Goal: Transaction & Acquisition: Purchase product/service

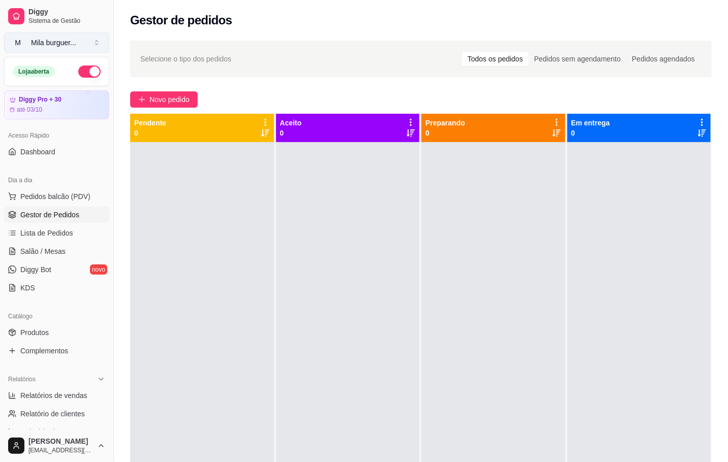
click at [49, 37] on button "M Mila burguer ..." at bounding box center [56, 43] width 105 height 20
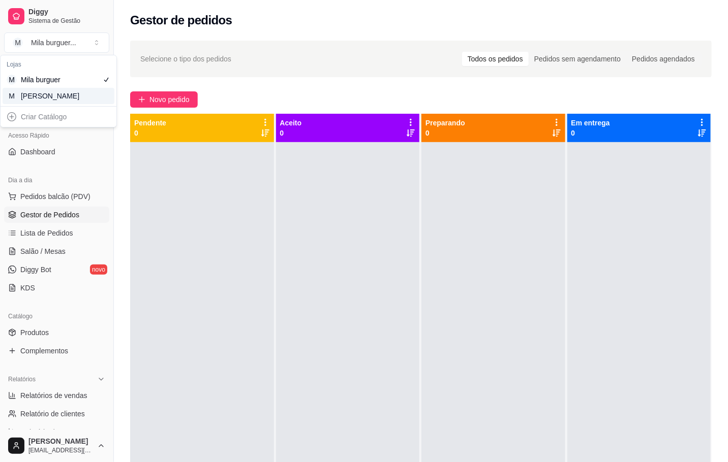
click at [65, 109] on div "Criar Catálogo" at bounding box center [59, 117] width 112 height 16
click at [84, 103] on div "M Mila Salgados" at bounding box center [59, 96] width 112 height 16
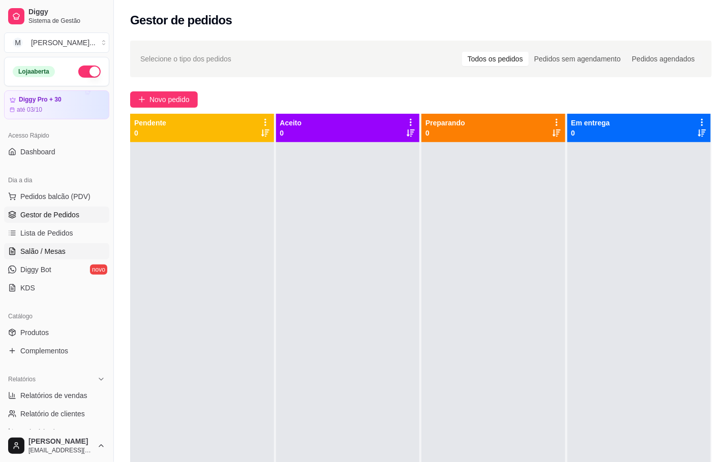
click at [78, 250] on link "Salão / Mesas" at bounding box center [56, 251] width 105 height 16
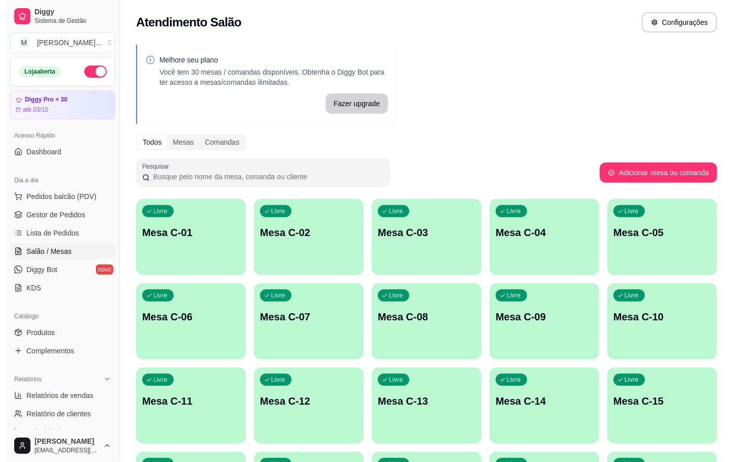
scroll to position [274, 0]
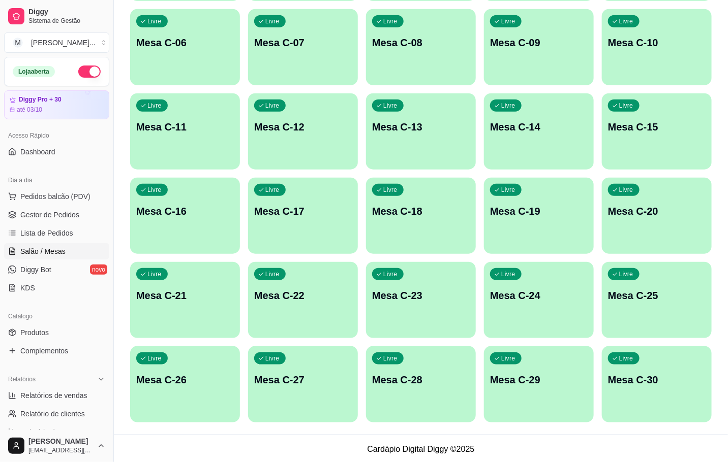
click at [404, 354] on div "Livre Mesa C-28" at bounding box center [421, 379] width 110 height 64
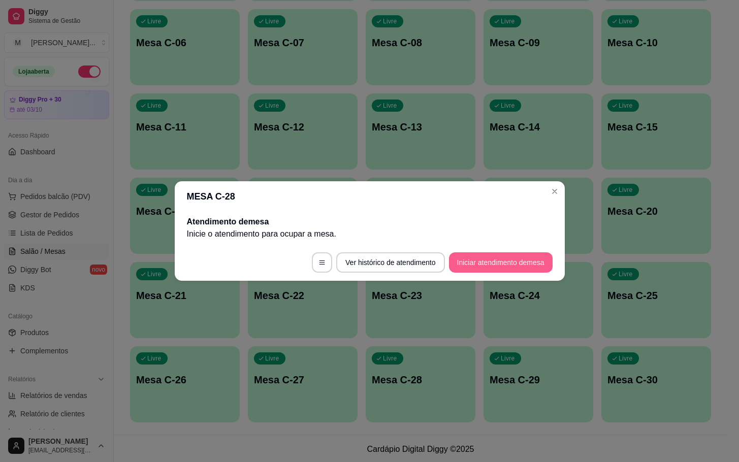
click at [476, 260] on button "Iniciar atendimento de mesa" at bounding box center [501, 263] width 104 height 20
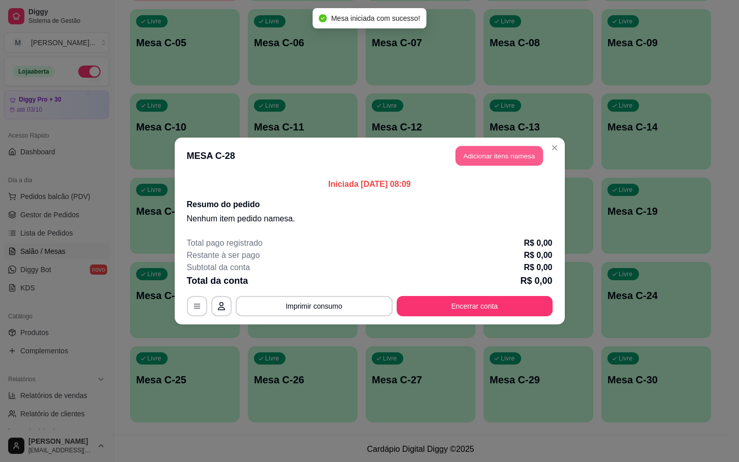
click at [478, 163] on button "Adicionar itens na mesa" at bounding box center [499, 156] width 87 height 20
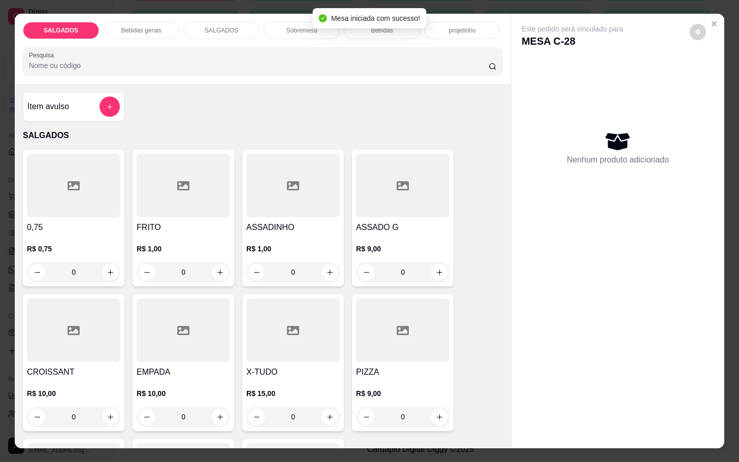
drag, startPoint x: 173, startPoint y: 210, endPoint x: 180, endPoint y: 203, distance: 10.4
click at [180, 203] on div at bounding box center [183, 186] width 93 height 64
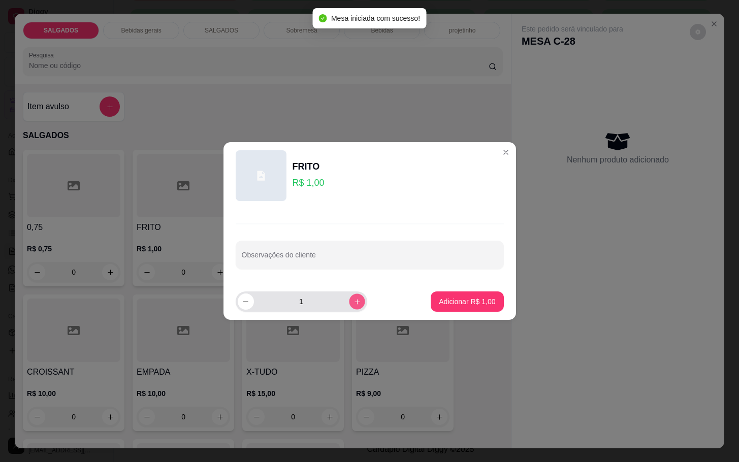
click at [349, 306] on button "increase-product-quantity" at bounding box center [357, 302] width 16 height 16
click at [350, 306] on button "increase-product-quantity" at bounding box center [357, 302] width 16 height 16
click at [353, 305] on icon "increase-product-quantity" at bounding box center [357, 302] width 8 height 8
click at [353, 301] on icon "increase-product-quantity" at bounding box center [357, 302] width 8 height 8
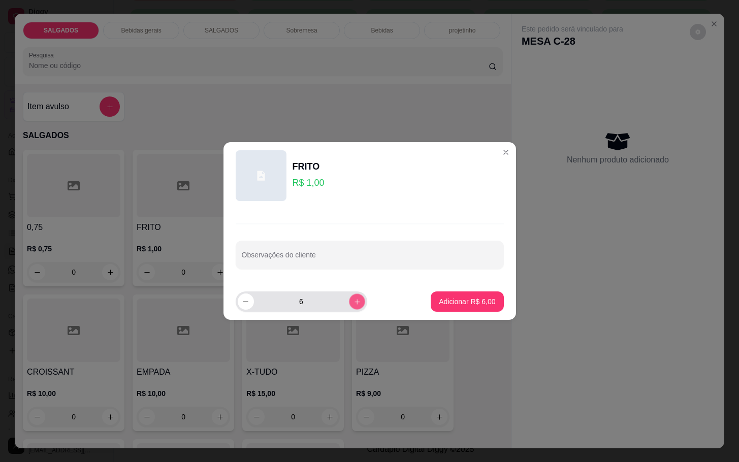
click at [353, 301] on icon "increase-product-quantity" at bounding box center [357, 302] width 8 height 8
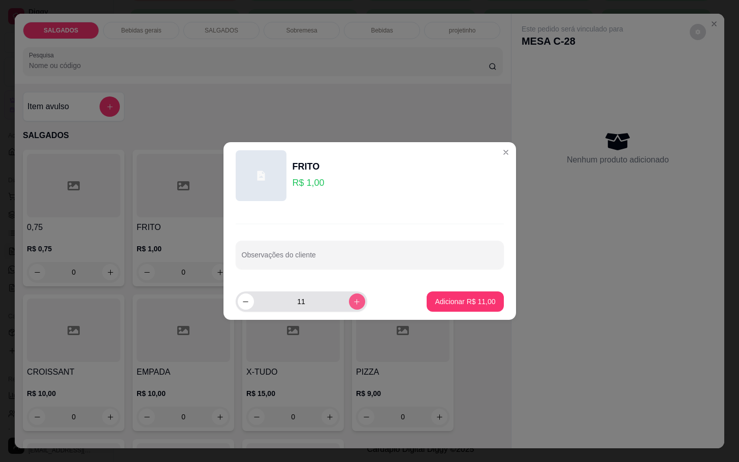
click at [353, 301] on icon "increase-product-quantity" at bounding box center [357, 302] width 8 height 8
type input "12"
click at [478, 312] on footer "12 Adicionar R$ 12,00" at bounding box center [370, 302] width 293 height 37
click at [478, 301] on p "Adicionar R$ 12,00" at bounding box center [465, 302] width 59 height 10
type input "12"
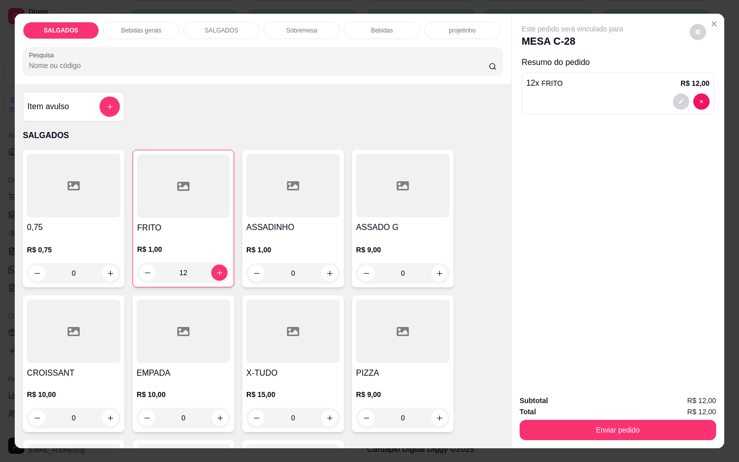
click at [150, 41] on div "SALGADOS Bebidas gerais SALGADOS Sobremesa Bebidas projetinho Pesquisa" at bounding box center [263, 49] width 496 height 70
click at [152, 30] on div "Bebidas gerais" at bounding box center [141, 30] width 76 height 17
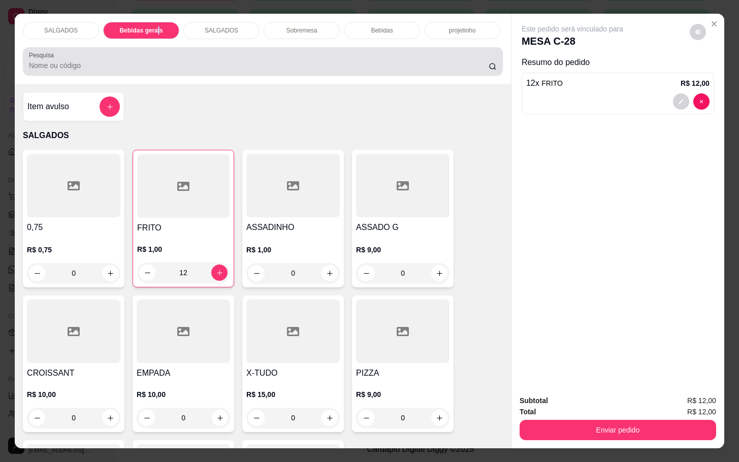
scroll to position [24, 0]
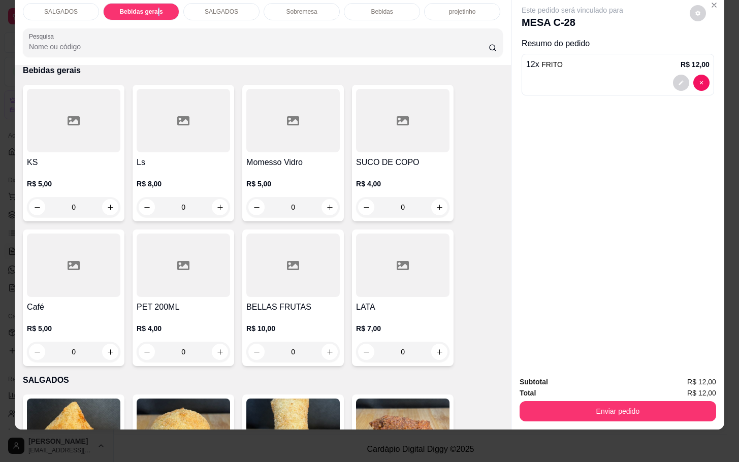
click at [370, 133] on div at bounding box center [402, 121] width 93 height 64
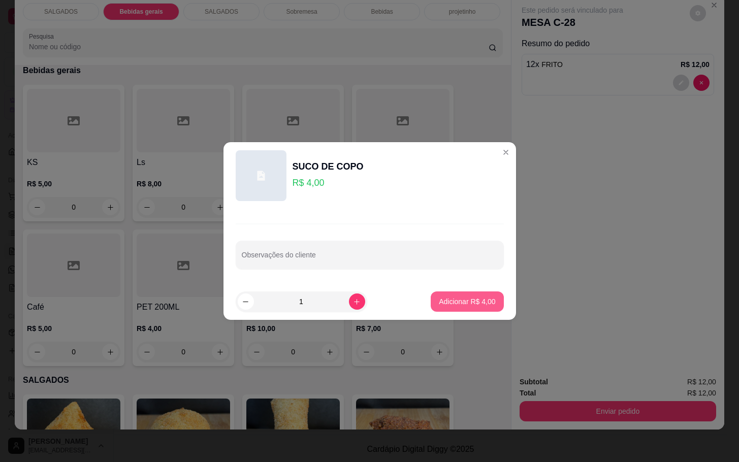
click at [486, 309] on button "Adicionar R$ 4,00" at bounding box center [467, 302] width 73 height 20
type input "1"
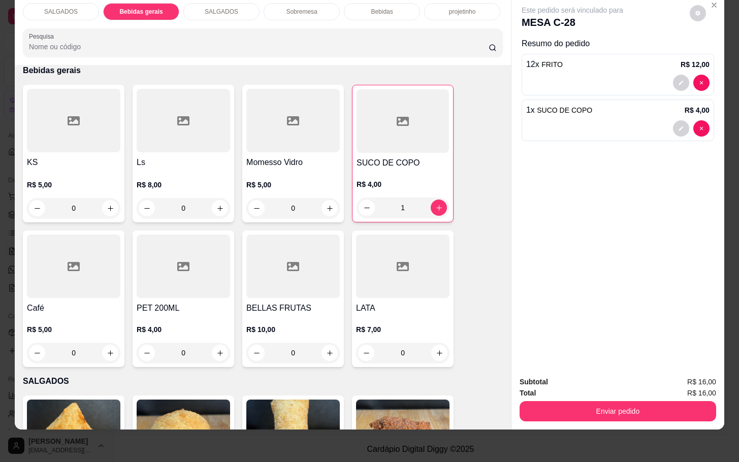
click at [98, 258] on div at bounding box center [73, 267] width 93 height 64
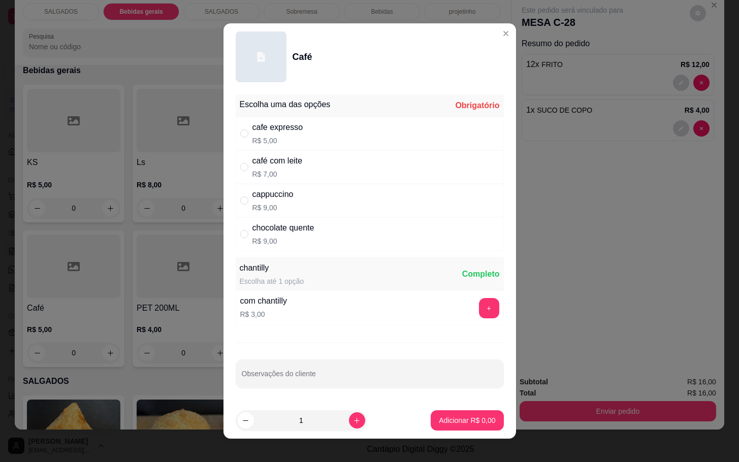
click at [340, 136] on div "cafe expresso R$ 5,00" at bounding box center [370, 134] width 268 height 34
radio input "true"
click at [444, 426] on button "Adicionar R$ 5,00" at bounding box center [467, 421] width 73 height 20
type input "1"
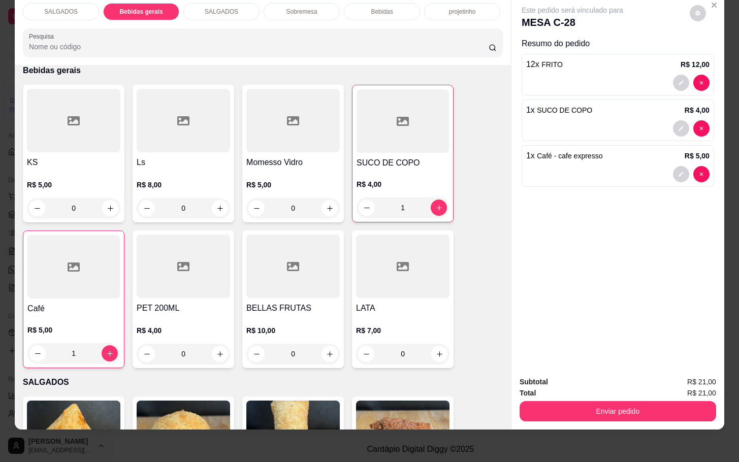
click at [581, 412] on div "Subtotal R$ 21,00 Total R$ 21,00 Enviar pedido" at bounding box center [618, 398] width 213 height 61
click at [592, 399] on div "Enviar pedido" at bounding box center [618, 410] width 197 height 23
click at [575, 401] on button "Enviar pedido" at bounding box center [618, 411] width 191 height 20
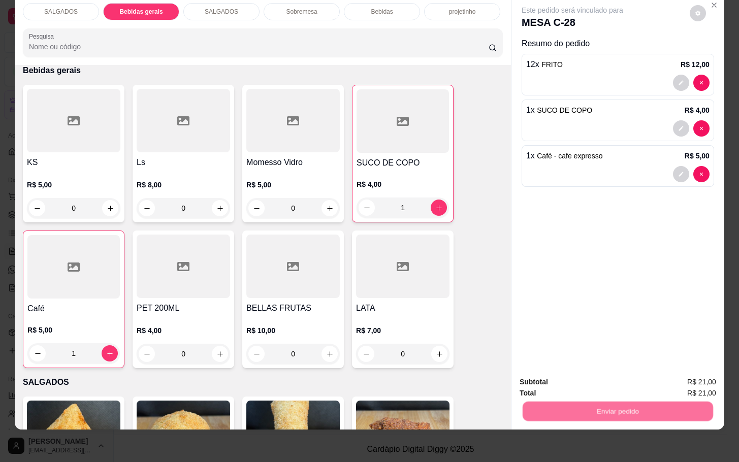
click at [578, 377] on button "Não registrar e enviar pedido" at bounding box center [583, 375] width 106 height 19
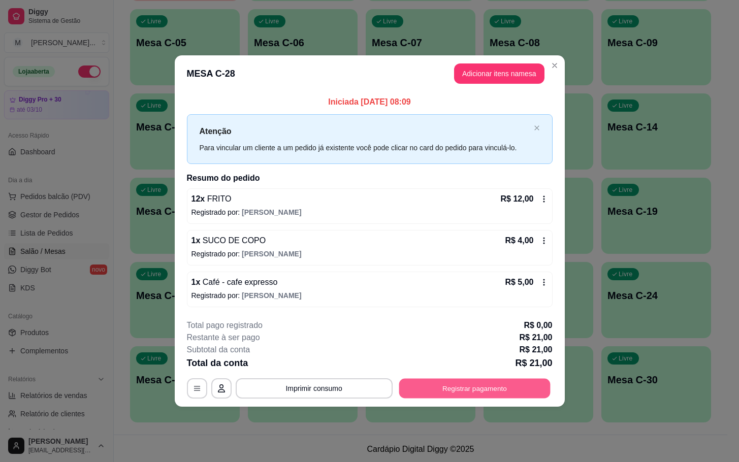
click at [456, 391] on button "Registrar pagamento" at bounding box center [474, 389] width 151 height 20
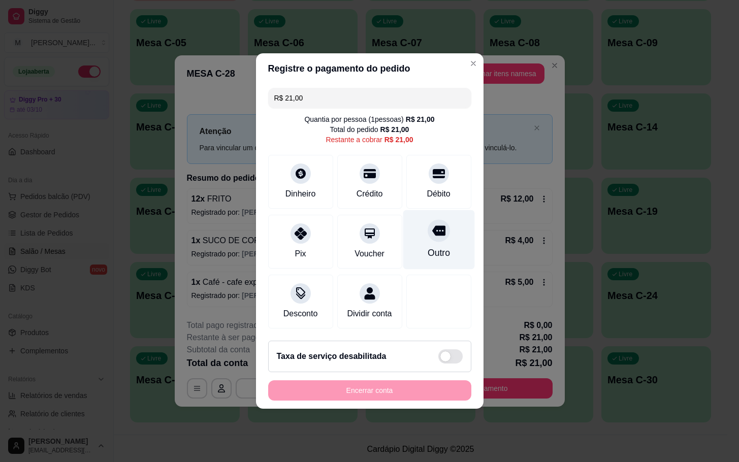
click at [428, 235] on div at bounding box center [439, 231] width 22 height 22
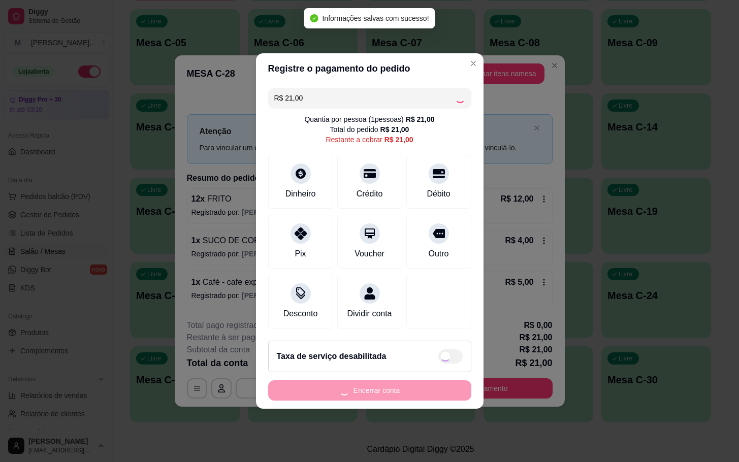
type input "R$ 0,00"
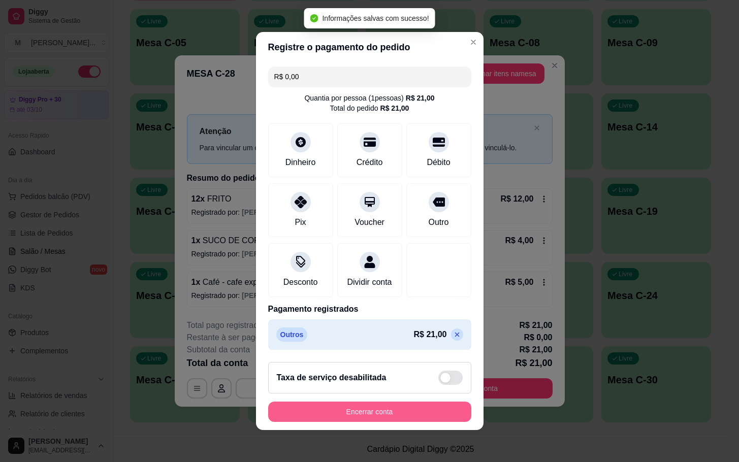
click at [360, 418] on button "Encerrar conta" at bounding box center [369, 412] width 203 height 20
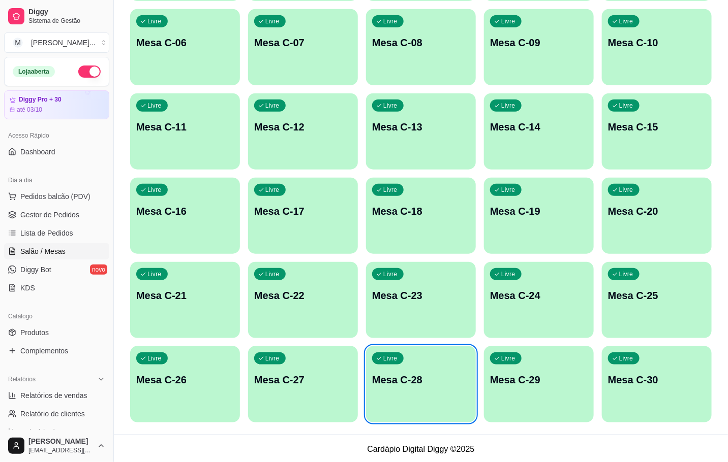
click at [367, 380] on div "Livre Mesa C-28" at bounding box center [421, 379] width 110 height 64
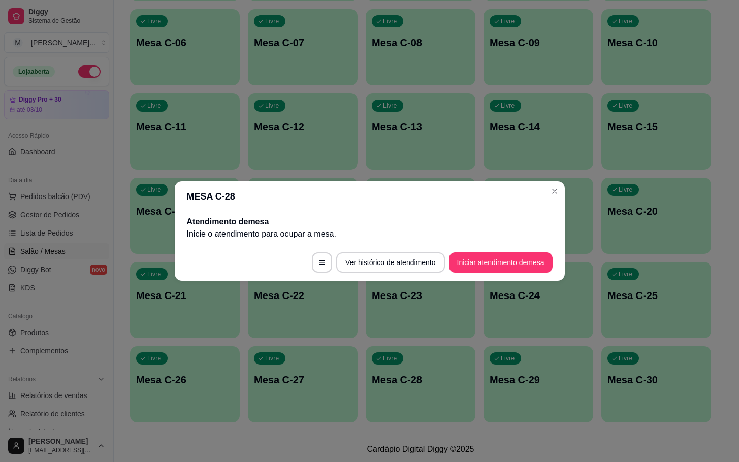
click at [506, 257] on button "Iniciar atendimento de mesa" at bounding box center [501, 263] width 104 height 20
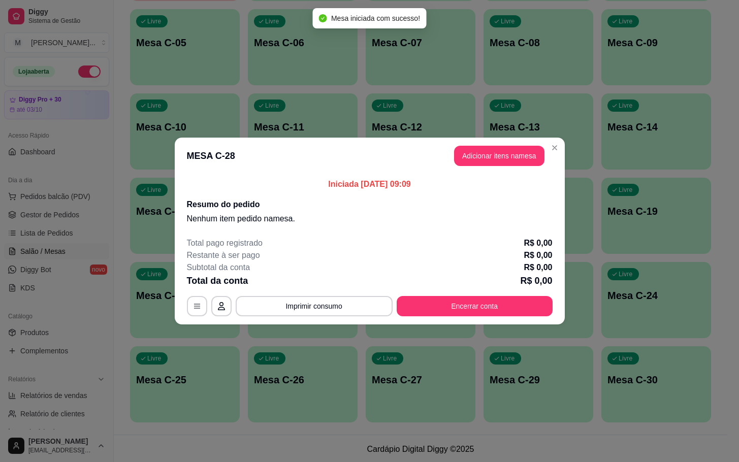
click at [492, 170] on header "MESA C-28 Adicionar itens na mesa" at bounding box center [370, 156] width 390 height 37
click at [488, 160] on button "Adicionar itens na mesa" at bounding box center [499, 156] width 87 height 20
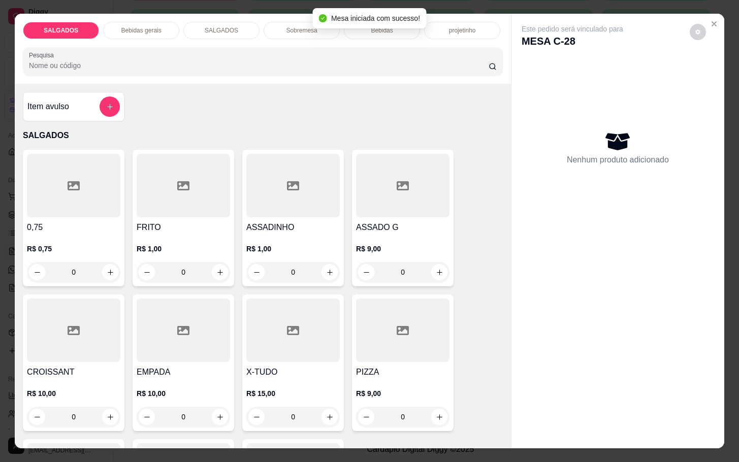
drag, startPoint x: 163, startPoint y: 203, endPoint x: 168, endPoint y: 201, distance: 5.5
click at [168, 201] on div at bounding box center [183, 186] width 93 height 64
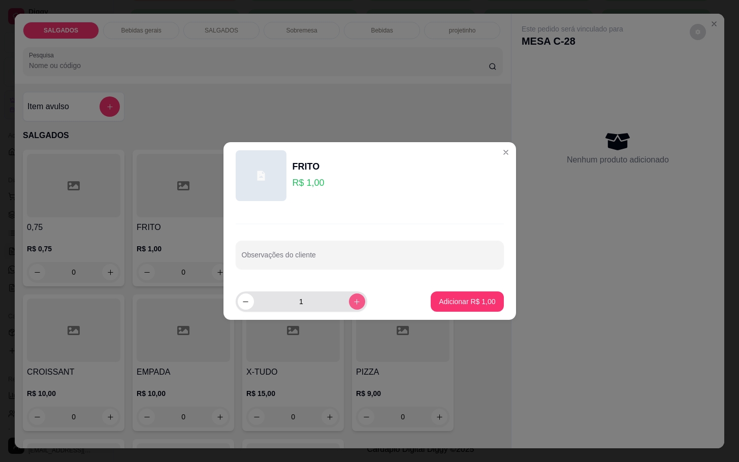
click at [354, 304] on button "increase-product-quantity" at bounding box center [357, 302] width 16 height 16
click at [353, 302] on icon "increase-product-quantity" at bounding box center [357, 302] width 8 height 8
type input "5"
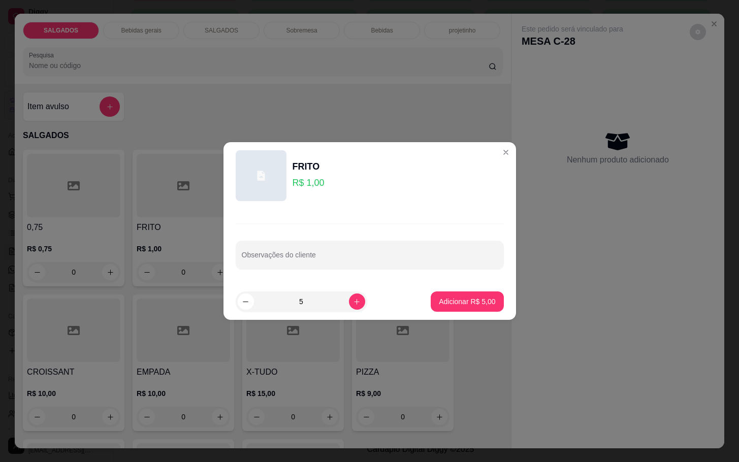
click at [476, 316] on footer "5 Adicionar R$ 5,00" at bounding box center [370, 302] width 293 height 37
click at [468, 306] on p "Adicionar R$ 5,00" at bounding box center [467, 302] width 56 height 10
type input "5"
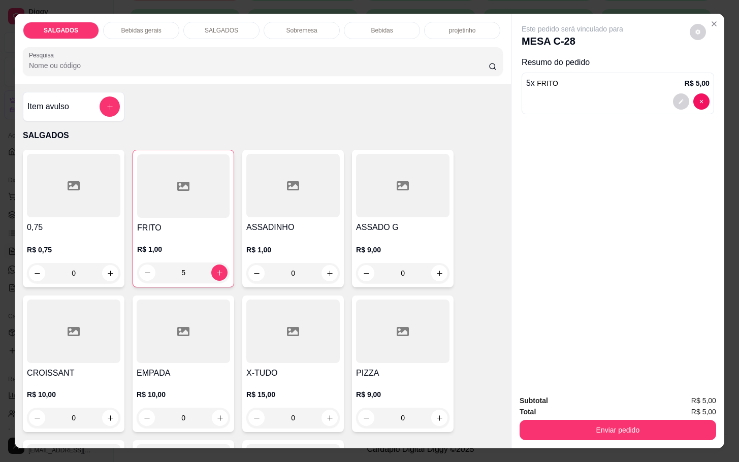
click at [159, 33] on div "Bebidas gerais" at bounding box center [141, 30] width 76 height 17
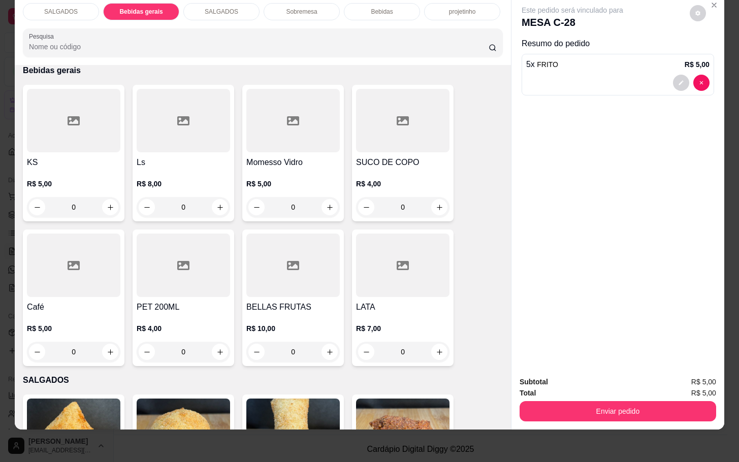
click at [381, 145] on div "SUCO DE COPO R$ 4,00 0" at bounding box center [403, 153] width 102 height 137
click at [40, 274] on div at bounding box center [73, 266] width 93 height 64
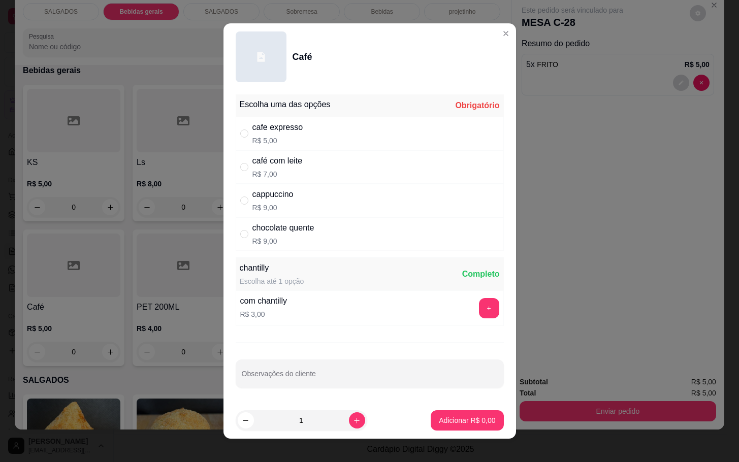
click at [301, 143] on div "cafe expresso R$ 5,00" at bounding box center [370, 134] width 268 height 34
radio input "true"
click at [439, 424] on p "Adicionar R$ 5,00" at bounding box center [467, 421] width 56 height 10
type input "1"
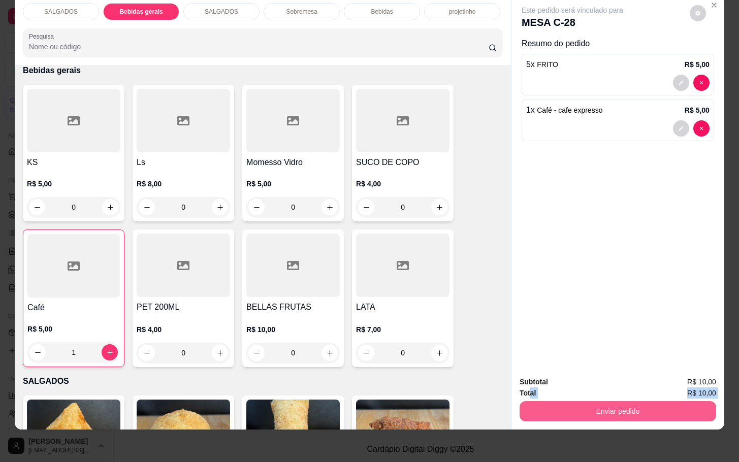
drag, startPoint x: 523, startPoint y: 385, endPoint x: 525, endPoint y: 398, distance: 13.8
click at [525, 396] on div "Subtotal R$ 10,00 Total R$ 10,00 Enviar pedido" at bounding box center [618, 399] width 197 height 45
click at [525, 401] on button "Enviar pedido" at bounding box center [618, 411] width 197 height 20
click at [534, 374] on button "Não registrar e enviar pedido" at bounding box center [583, 375] width 106 height 19
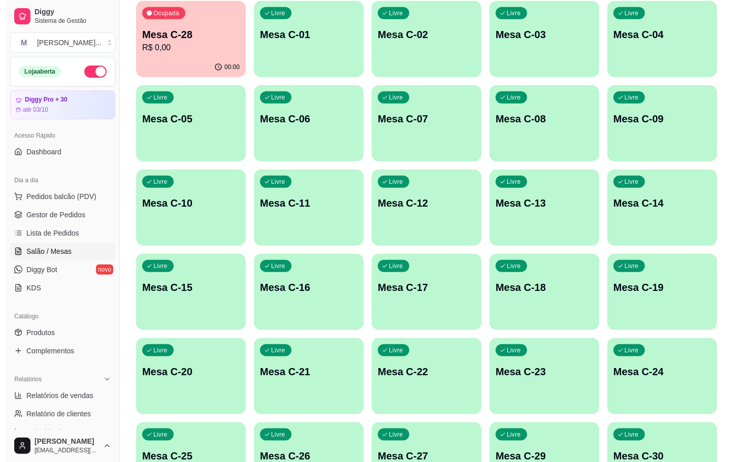
scroll to position [122, 0]
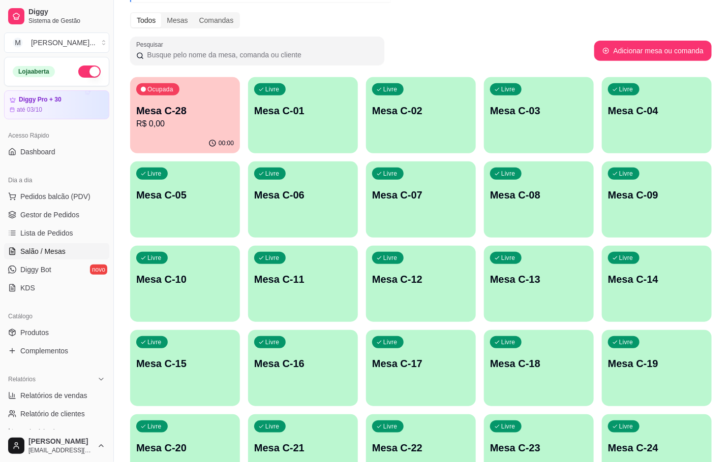
click at [331, 301] on div "Livre Mesa C-11" at bounding box center [303, 278] width 110 height 64
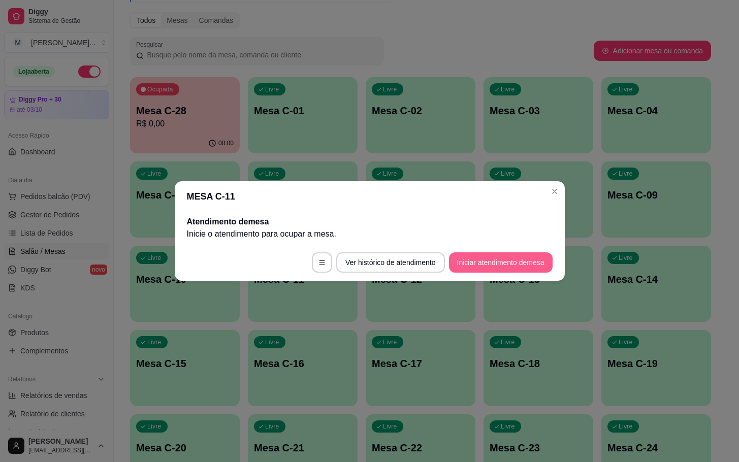
click at [525, 269] on button "Iniciar atendimento de mesa" at bounding box center [501, 263] width 104 height 20
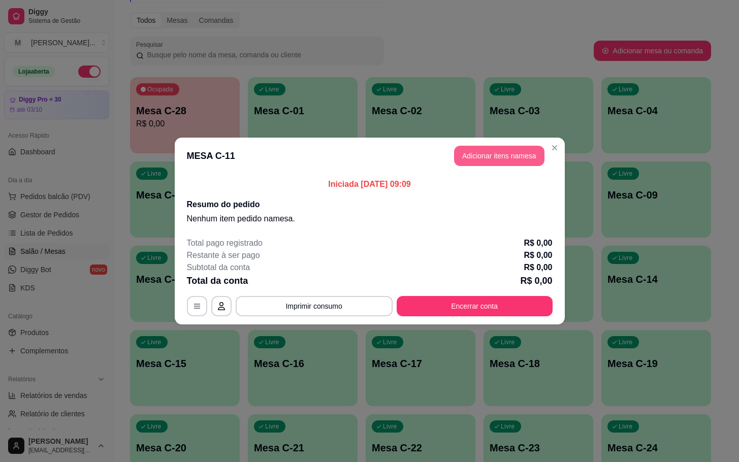
click at [520, 169] on header "MESA C-11 Adicionar itens na mesa" at bounding box center [370, 156] width 390 height 37
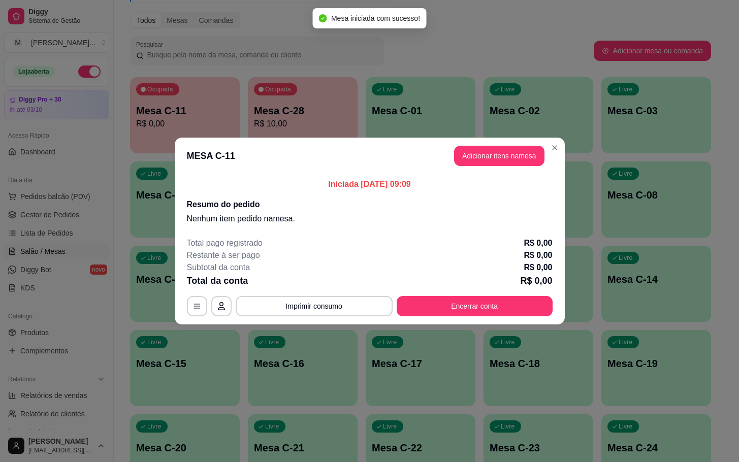
click at [488, 166] on header "MESA C-11 Adicionar itens na mesa" at bounding box center [370, 156] width 390 height 37
click at [473, 160] on button "Adicionar itens na mesa" at bounding box center [499, 156] width 90 height 20
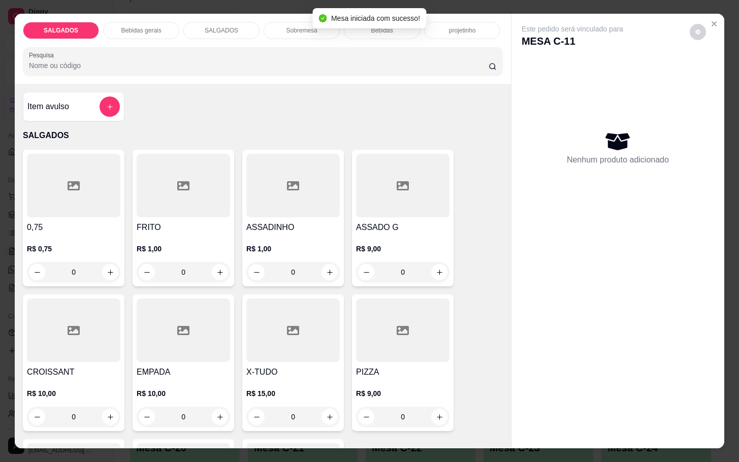
click at [194, 222] on h4 "FRITO" at bounding box center [183, 228] width 93 height 12
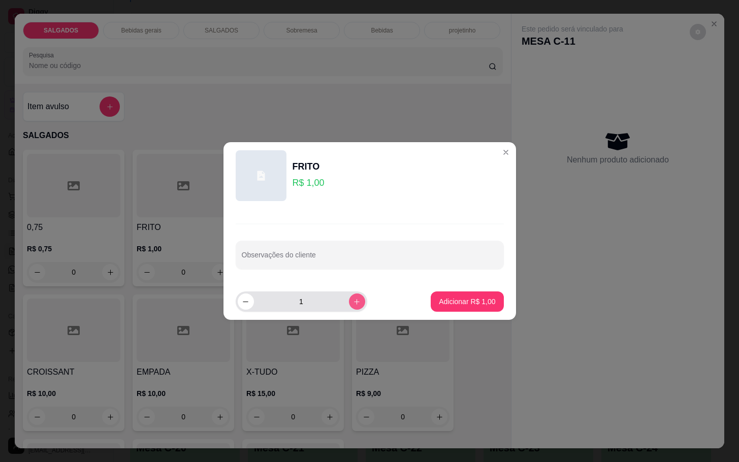
click at [353, 304] on icon "increase-product-quantity" at bounding box center [357, 302] width 8 height 8
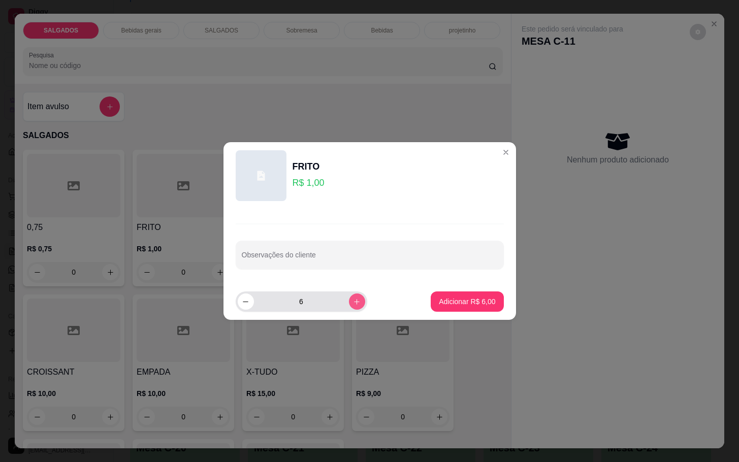
click at [353, 304] on icon "increase-product-quantity" at bounding box center [357, 302] width 8 height 8
type input "10"
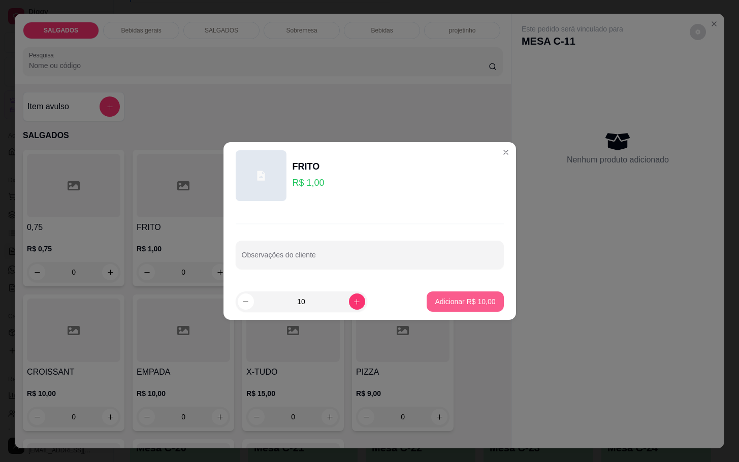
click at [445, 304] on p "Adicionar R$ 10,00" at bounding box center [465, 302] width 60 height 10
type input "10"
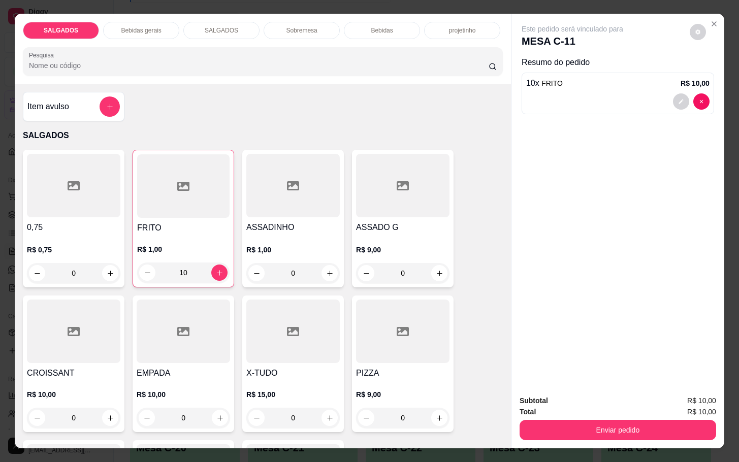
drag, startPoint x: 550, startPoint y: 405, endPoint x: 552, endPoint y: 421, distance: 15.8
click at [554, 409] on div "Total R$ 10,00" at bounding box center [618, 411] width 197 height 11
click at [554, 421] on button "Enviar pedido" at bounding box center [618, 430] width 197 height 20
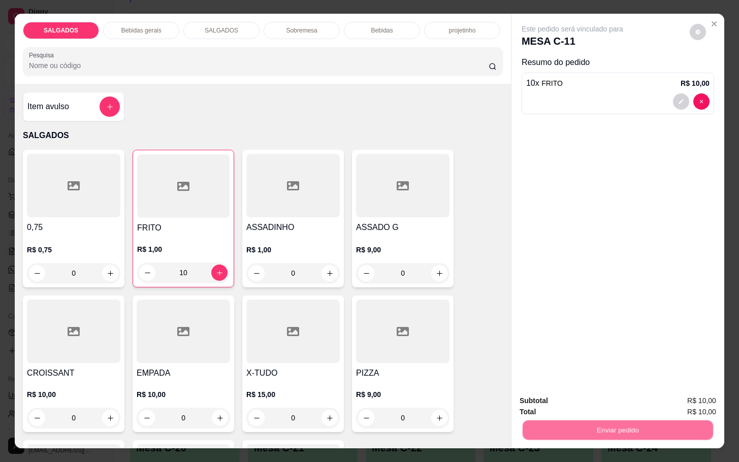
click at [553, 396] on button "Não registrar e enviar pedido" at bounding box center [582, 399] width 103 height 19
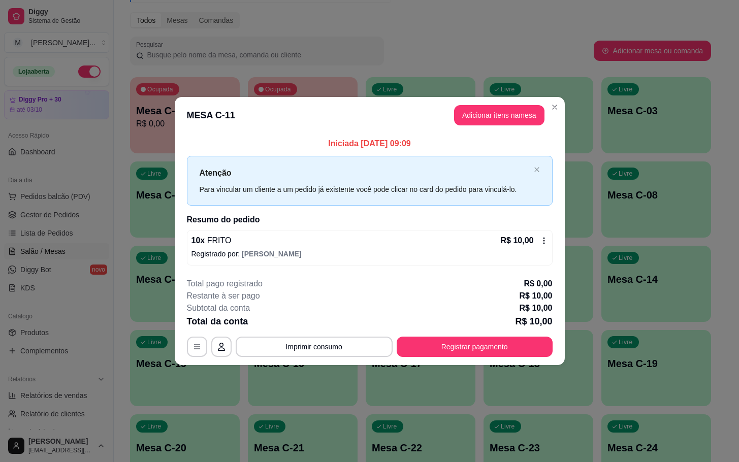
drag, startPoint x: 399, startPoint y: 111, endPoint x: 404, endPoint y: 109, distance: 5.7
click at [404, 109] on header "MESA C-11 Adicionar itens na mesa" at bounding box center [370, 115] width 390 height 37
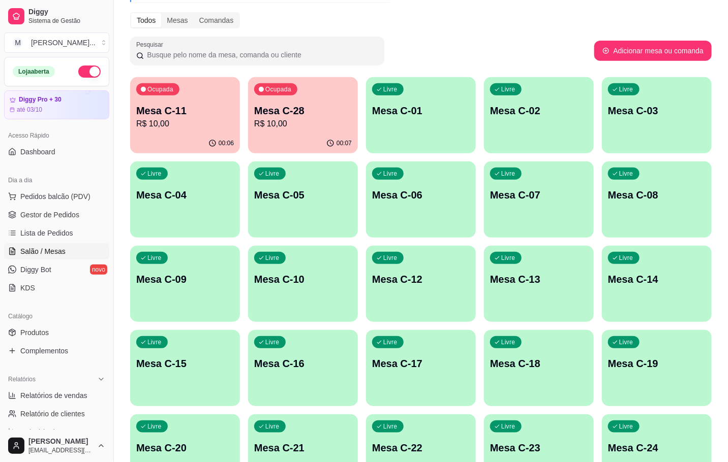
click at [162, 145] on div "00:06" at bounding box center [185, 144] width 110 height 20
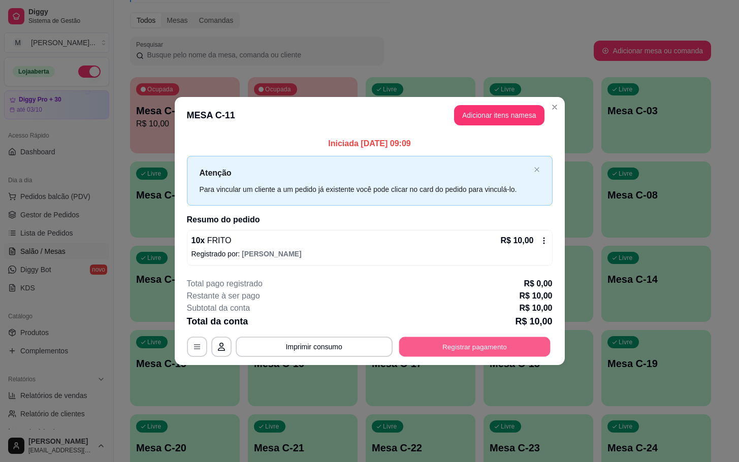
click at [506, 348] on button "Registrar pagamento" at bounding box center [474, 347] width 151 height 20
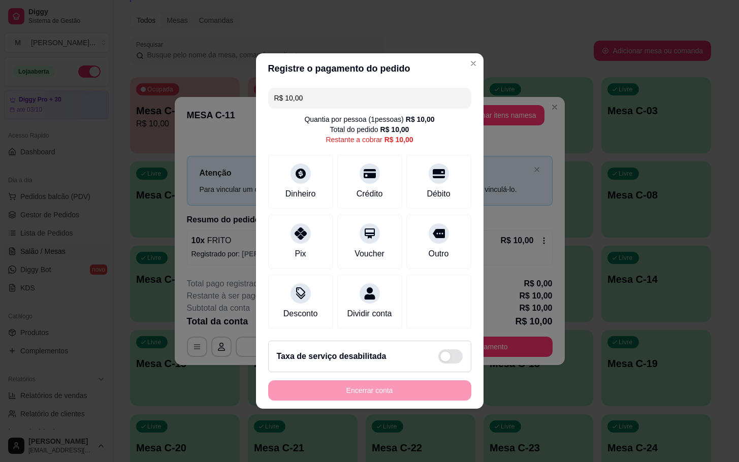
click at [467, 233] on div "R$ 10,00 Quantia por pessoa ( 1 pessoas) R$ 10,00 Total do pedido R$ 10,00 Rest…" at bounding box center [370, 208] width 228 height 249
click at [432, 229] on icon at bounding box center [438, 231] width 13 height 10
click at [360, 401] on div "Encerrar conta" at bounding box center [369, 391] width 203 height 20
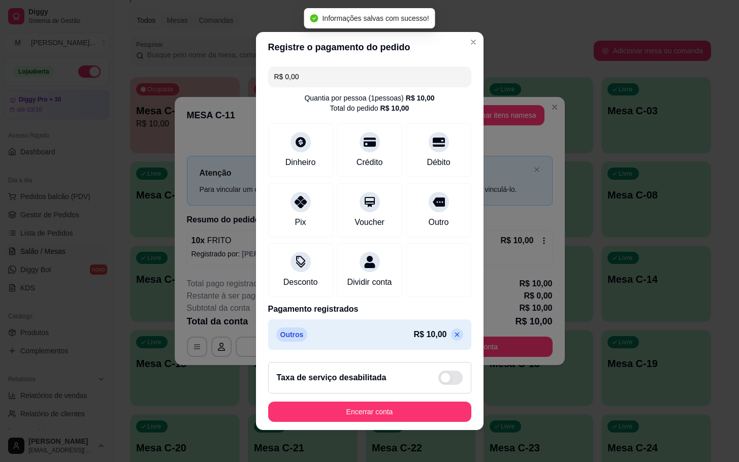
type input "R$ 0,00"
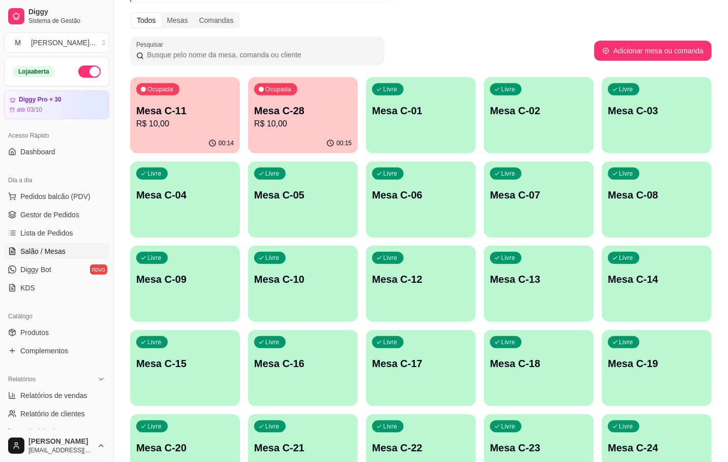
click at [293, 122] on p "R$ 10,00" at bounding box center [303, 124] width 98 height 12
click at [167, 113] on p "Mesa C-11" at bounding box center [185, 111] width 95 height 14
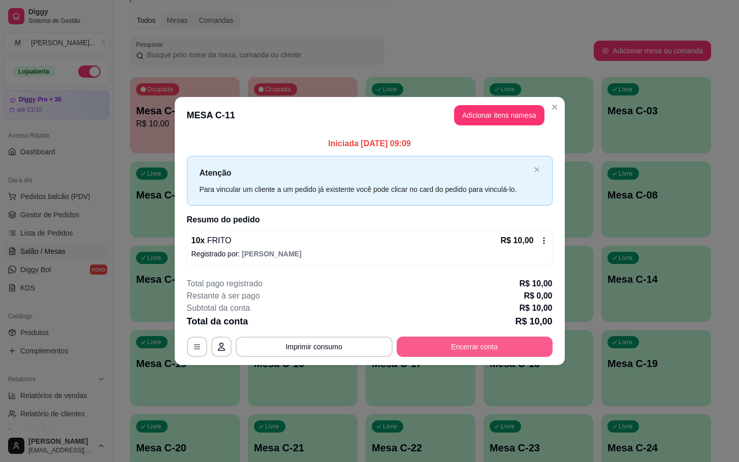
click at [465, 345] on button "Encerrar conta" at bounding box center [475, 347] width 156 height 20
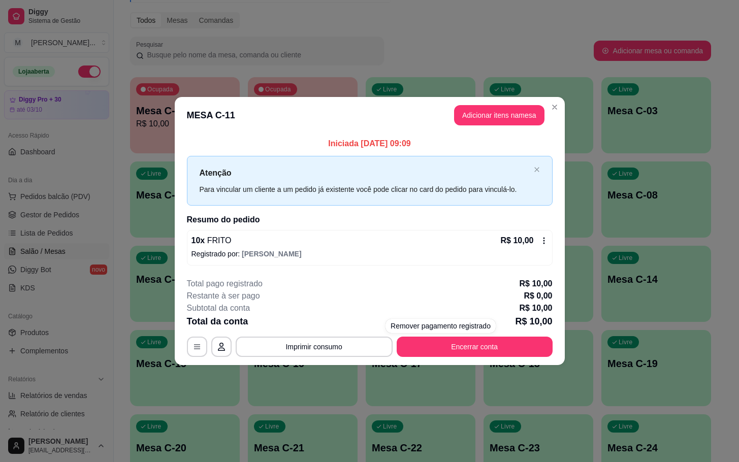
click at [427, 215] on div "Outro" at bounding box center [438, 221] width 22 height 13
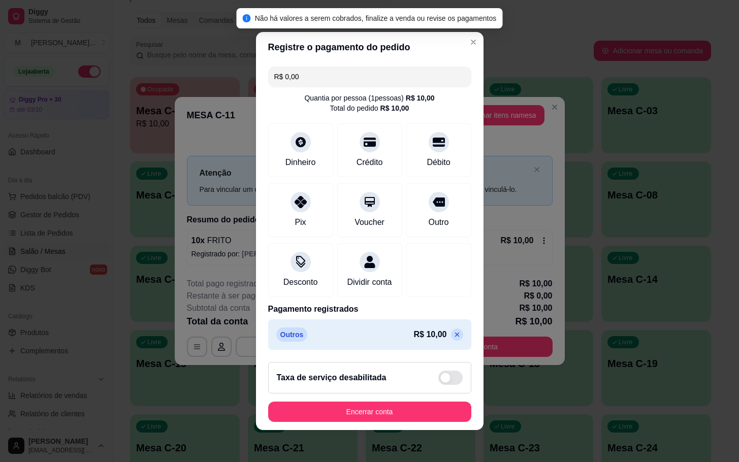
click at [361, 437] on div "Registre o pagamento do pedido R$ 0,00 Quantia por pessoa ( 1 pessoas) R$ 10,00…" at bounding box center [369, 231] width 739 height 462
click at [372, 430] on footer "Taxa de serviço desabilitada Encerrar conta" at bounding box center [370, 392] width 228 height 76
click at [383, 422] on button "Encerrar conta" at bounding box center [369, 412] width 203 height 20
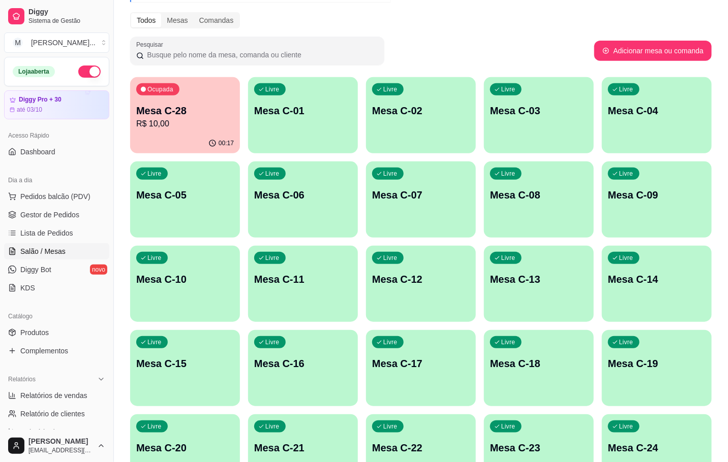
click at [177, 104] on p "Mesa C-28" at bounding box center [185, 111] width 98 height 14
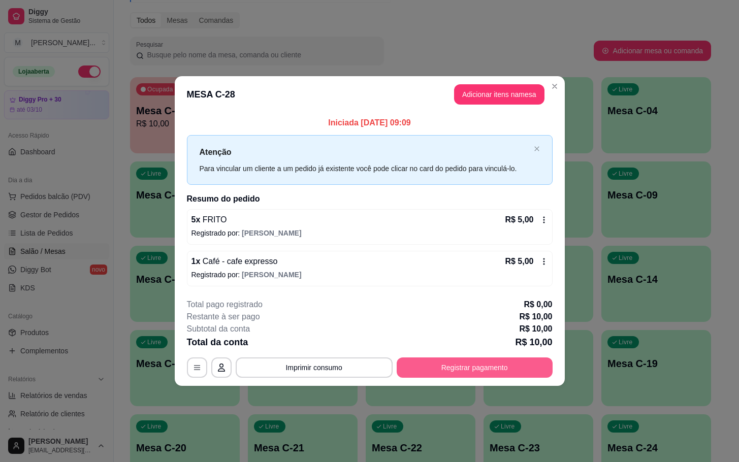
click at [471, 371] on button "Registrar pagamento" at bounding box center [475, 368] width 156 height 20
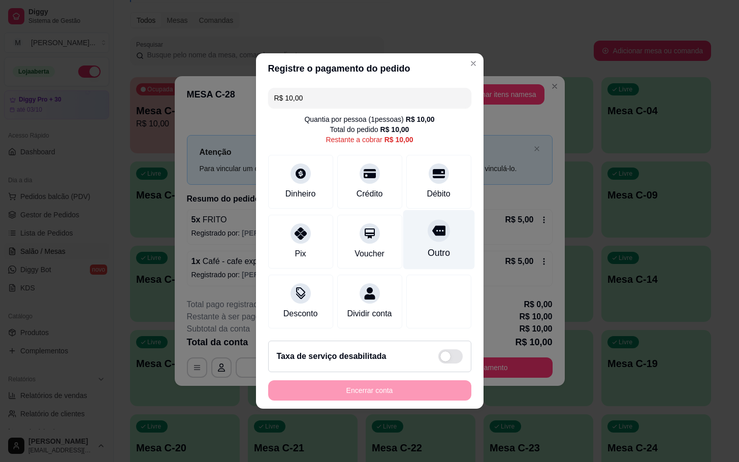
click at [442, 225] on div "Outro" at bounding box center [439, 239] width 72 height 59
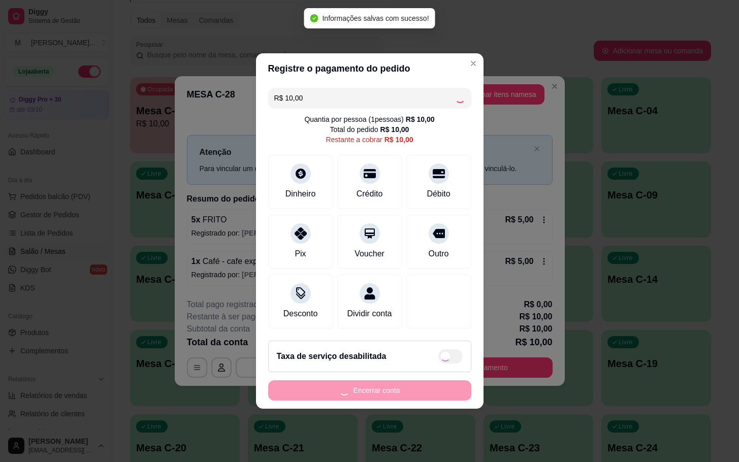
type input "R$ 0,00"
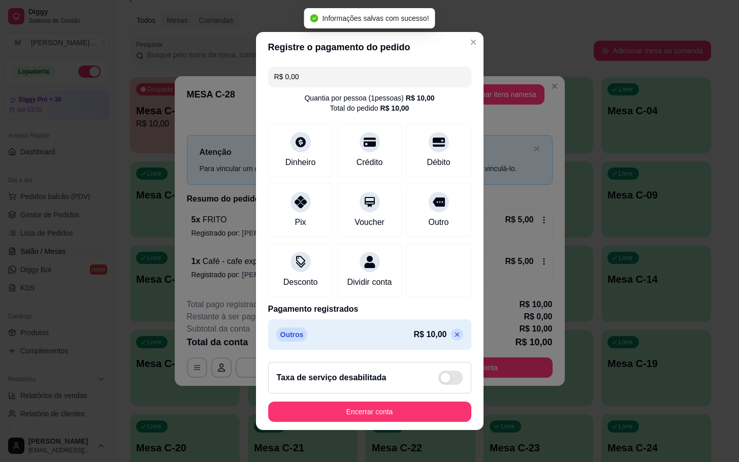
click at [394, 422] on button "Encerrar conta" at bounding box center [369, 412] width 203 height 20
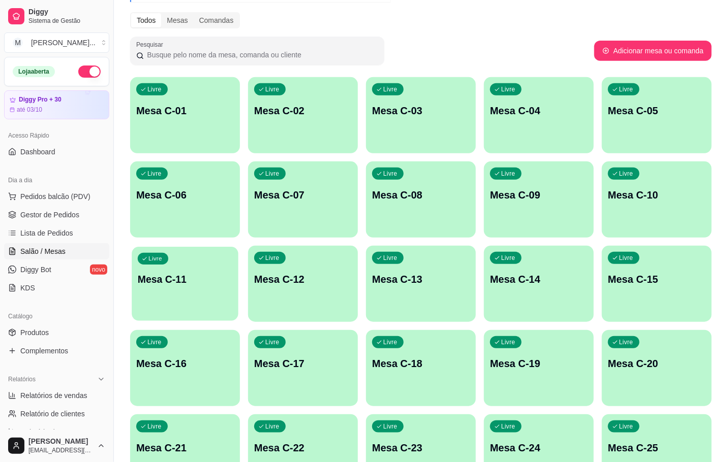
click at [193, 306] on div "Livre Mesa C-11" at bounding box center [185, 278] width 107 height 62
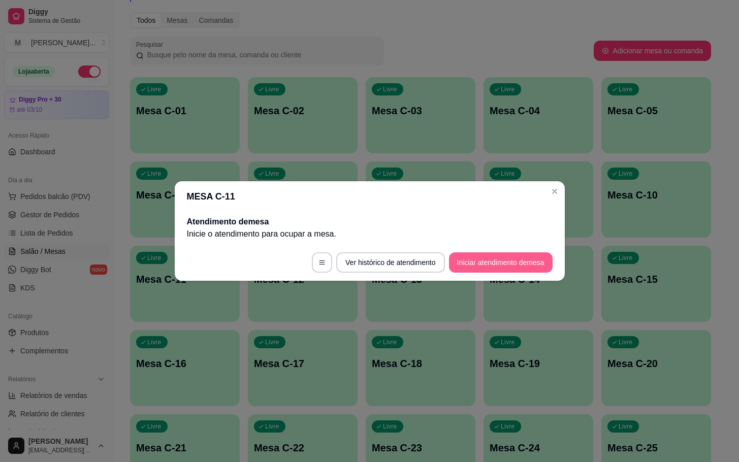
drag, startPoint x: 494, startPoint y: 238, endPoint x: 490, endPoint y: 258, distance: 20.8
click at [495, 238] on p "Inicie o atendimento para ocupar a mesa ." at bounding box center [370, 234] width 366 height 12
click at [488, 261] on button "Iniciar atendimento de mesa" at bounding box center [501, 263] width 104 height 20
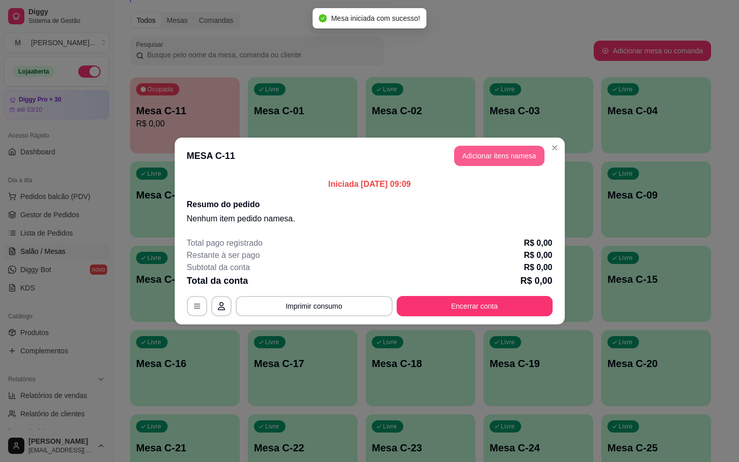
click at [503, 149] on button "Adicionar itens na mesa" at bounding box center [499, 156] width 90 height 20
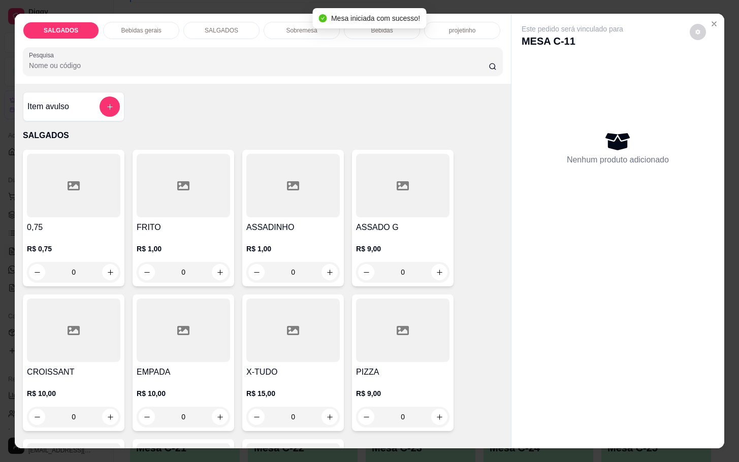
click at [165, 174] on div at bounding box center [183, 186] width 93 height 64
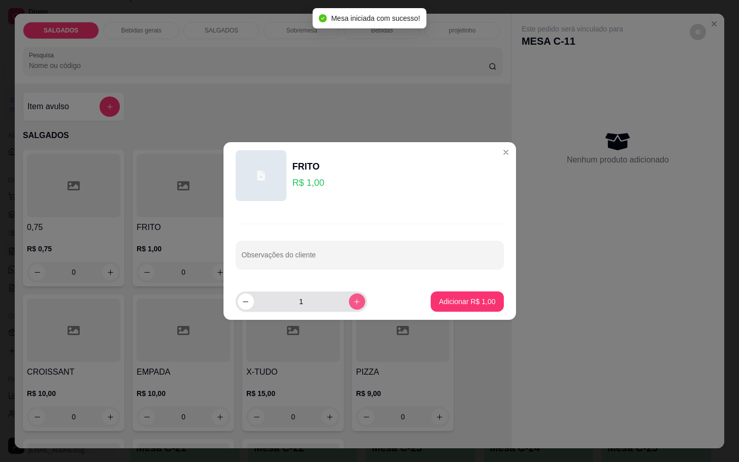
click at [353, 299] on icon "increase-product-quantity" at bounding box center [357, 302] width 8 height 8
click at [353, 300] on icon "increase-product-quantity" at bounding box center [357, 302] width 8 height 8
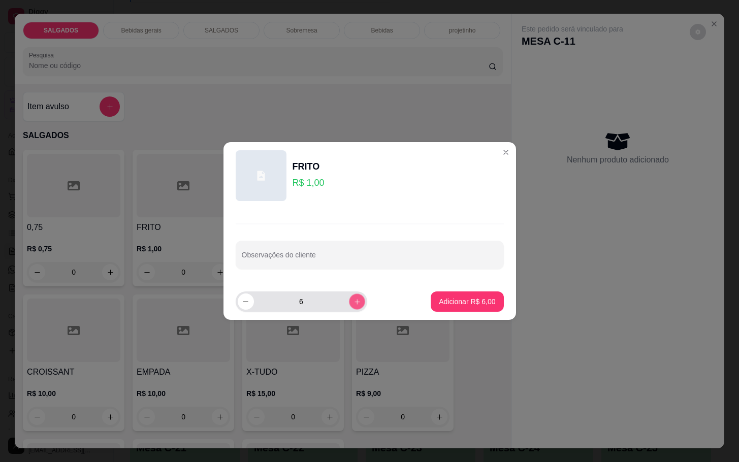
click at [353, 300] on icon "increase-product-quantity" at bounding box center [357, 302] width 8 height 8
click at [349, 297] on button "increase-product-quantity" at bounding box center [357, 302] width 16 height 16
click at [349, 296] on button "increase-product-quantity" at bounding box center [357, 302] width 16 height 16
type input "10"
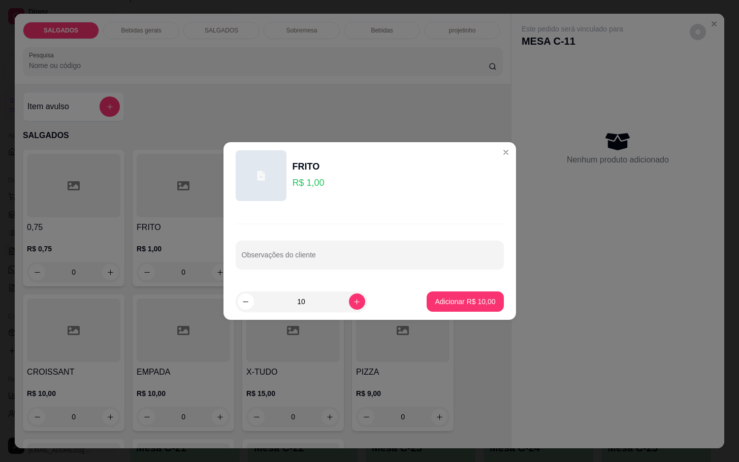
click at [433, 296] on footer "10 Adicionar R$ 10,00" at bounding box center [370, 302] width 293 height 37
click at [436, 299] on p "Adicionar R$ 10,00" at bounding box center [465, 302] width 59 height 10
type input "10"
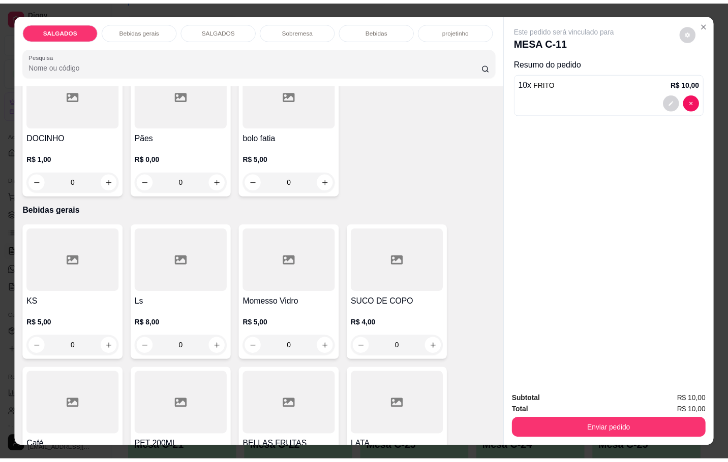
scroll to position [534, 0]
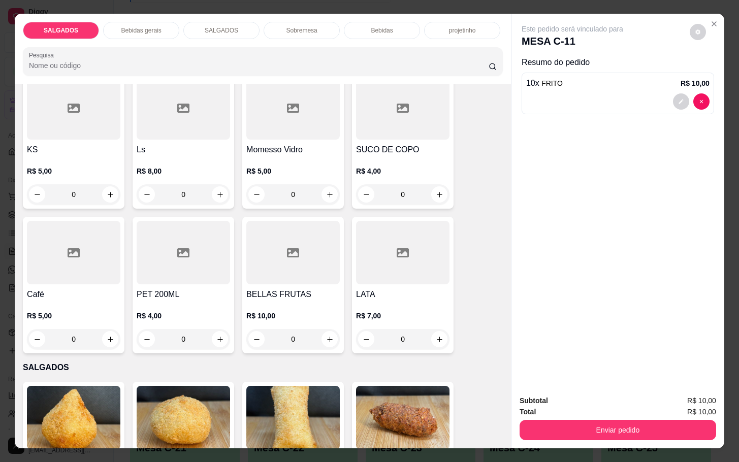
drag, startPoint x: 95, startPoint y: 252, endPoint x: 101, endPoint y: 252, distance: 5.6
click at [101, 252] on div at bounding box center [73, 253] width 93 height 64
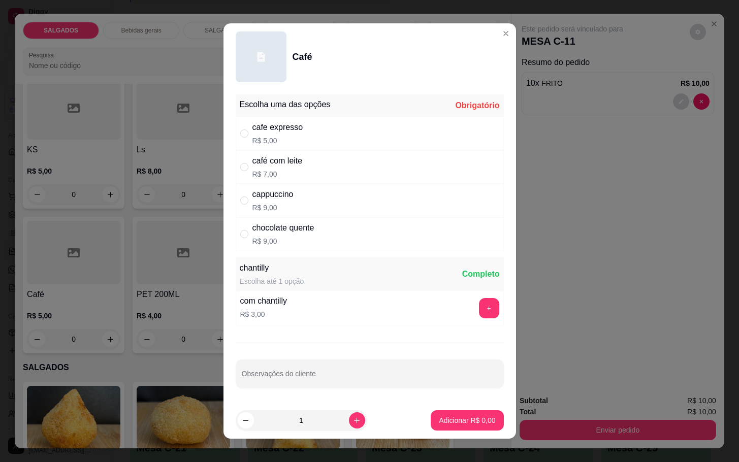
click at [320, 136] on div "cafe expresso R$ 5,00" at bounding box center [370, 134] width 268 height 34
radio input "true"
click at [433, 427] on button "Adicionar R$ 5,00" at bounding box center [467, 421] width 73 height 20
type input "1"
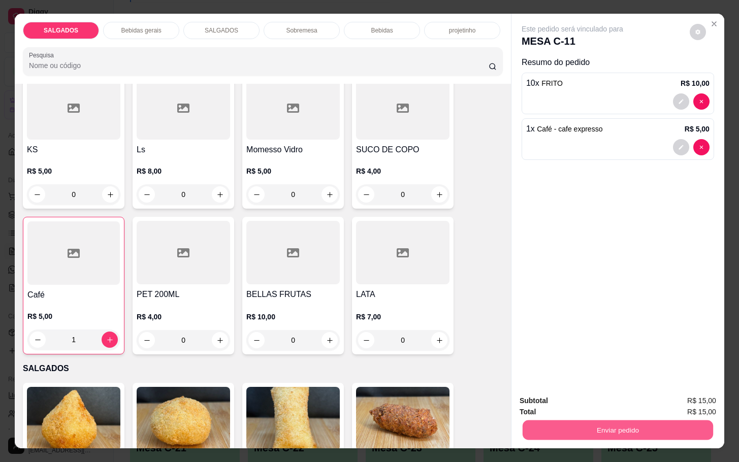
click at [529, 423] on button "Enviar pedido" at bounding box center [618, 430] width 191 height 20
click at [543, 394] on button "Não registrar e enviar pedido" at bounding box center [583, 399] width 106 height 19
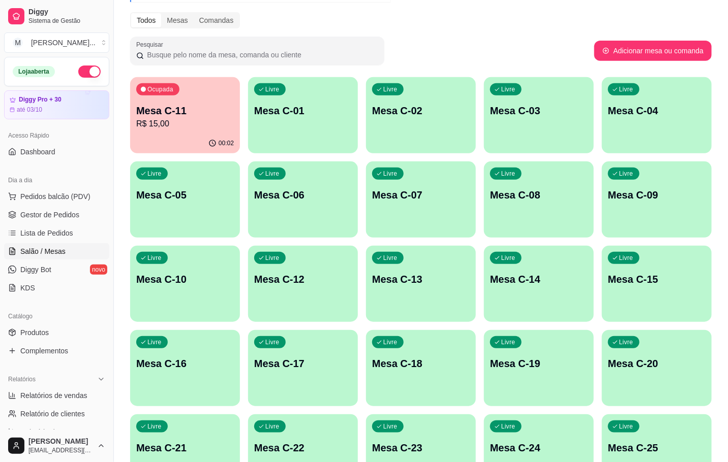
scroll to position [276, 0]
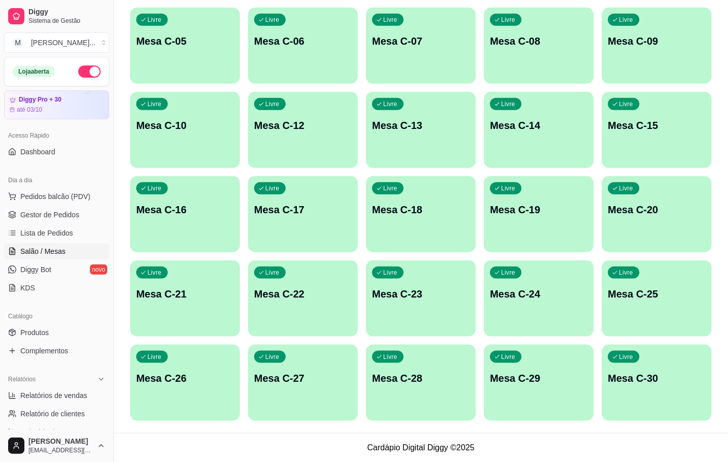
click at [648, 360] on div "Livre Mesa C-30" at bounding box center [657, 377] width 110 height 64
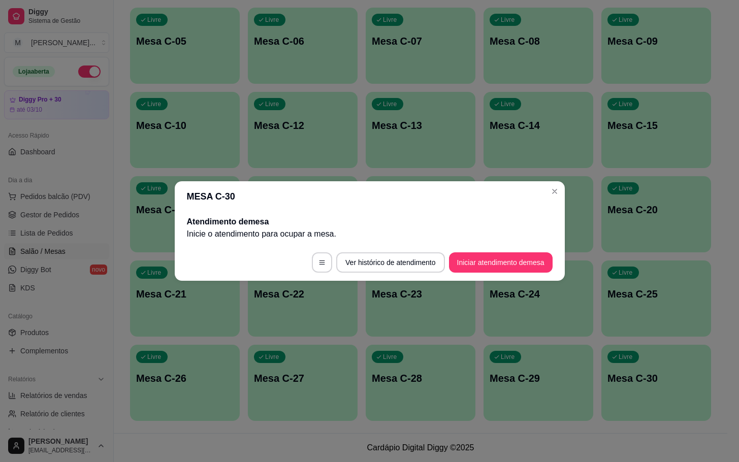
click at [520, 248] on footer "Ver histórico de atendimento Iniciar atendimento de mesa" at bounding box center [370, 262] width 390 height 37
click at [511, 268] on button "Iniciar atendimento de mesa" at bounding box center [501, 263] width 104 height 20
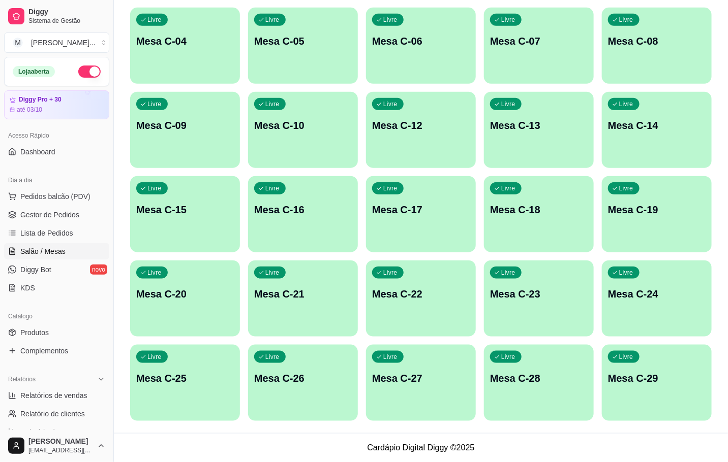
click at [515, 147] on div "Livre Mesa C-13" at bounding box center [539, 124] width 110 height 64
click at [651, 362] on div "Livre Mesa C-29" at bounding box center [657, 377] width 110 height 64
click at [676, 47] on p "Mesa C-08" at bounding box center [657, 41] width 98 height 14
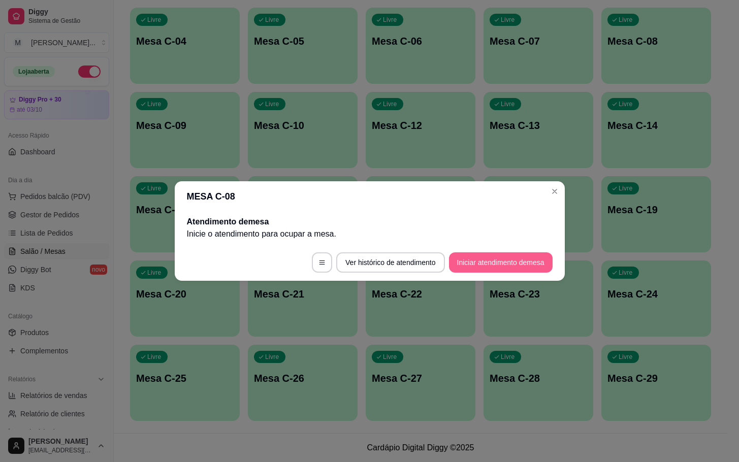
click at [529, 258] on button "Iniciar atendimento de mesa" at bounding box center [501, 263] width 104 height 20
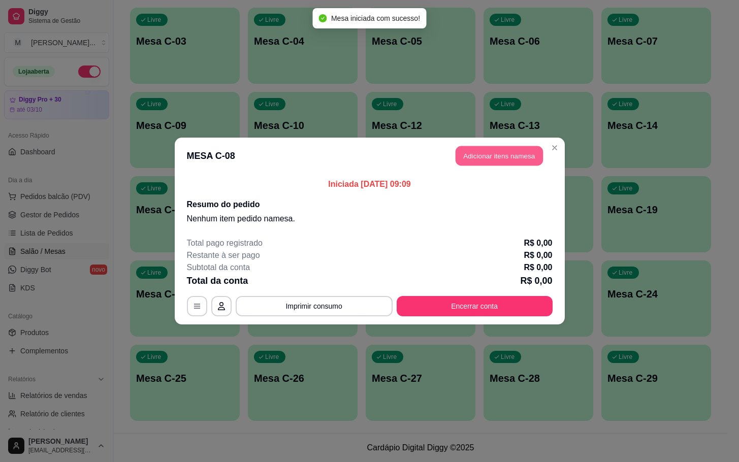
click at [522, 159] on button "Adicionar itens na mesa" at bounding box center [499, 156] width 87 height 20
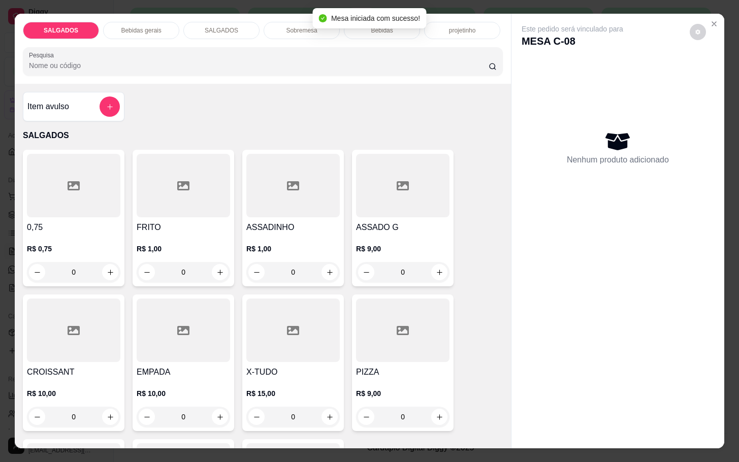
click at [157, 215] on div "FRITO R$ 1,00 0" at bounding box center [184, 218] width 102 height 137
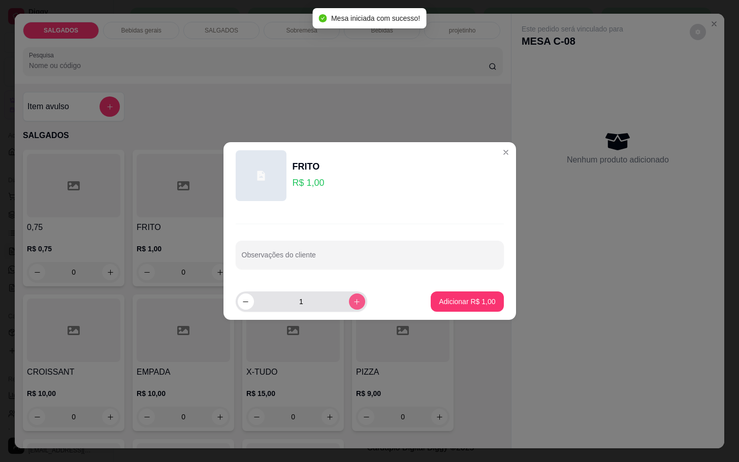
click at [354, 296] on div "1" at bounding box center [302, 302] width 128 height 20
click at [353, 301] on icon "increase-product-quantity" at bounding box center [357, 302] width 8 height 8
click at [353, 301] on button "increase-product-quantity" at bounding box center [357, 302] width 16 height 16
click at [353, 301] on icon "increase-product-quantity" at bounding box center [357, 302] width 8 height 8
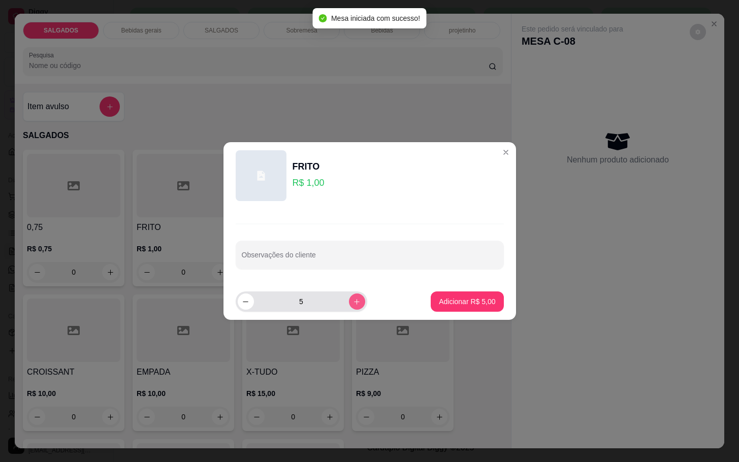
click at [353, 301] on icon "increase-product-quantity" at bounding box center [357, 302] width 8 height 8
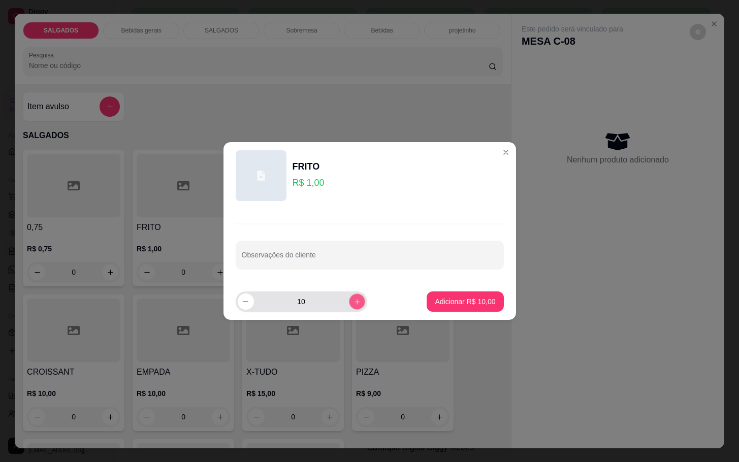
click at [353, 300] on icon "increase-product-quantity" at bounding box center [357, 302] width 8 height 8
click at [354, 300] on button "increase-product-quantity" at bounding box center [357, 302] width 16 height 16
type input "14"
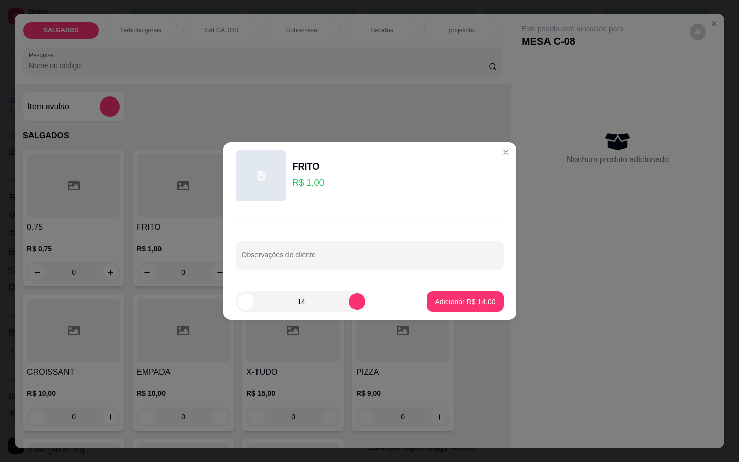
click at [431, 310] on button "Adicionar R$ 14,00" at bounding box center [465, 302] width 77 height 20
type input "14"
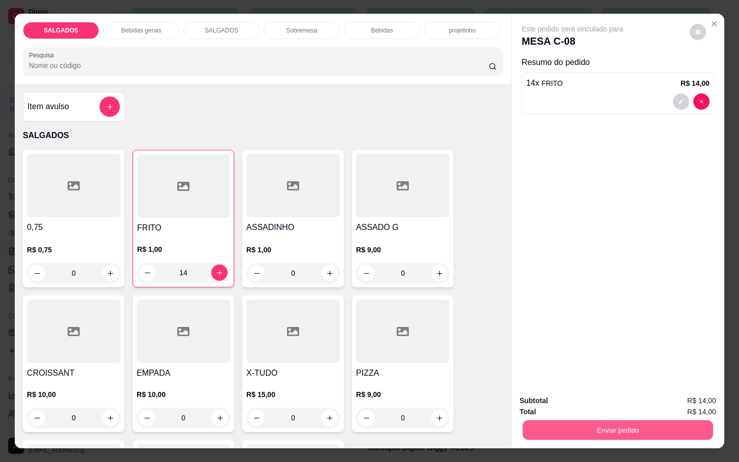
click at [621, 420] on button "Enviar pedido" at bounding box center [618, 430] width 191 height 20
click at [595, 404] on button "Não registrar e enviar pedido" at bounding box center [583, 399] width 106 height 19
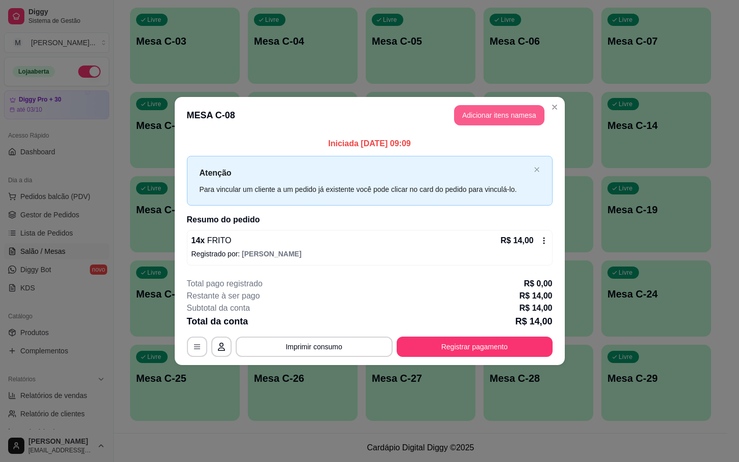
click at [518, 115] on button "Adicionar itens na mesa" at bounding box center [499, 115] width 90 height 20
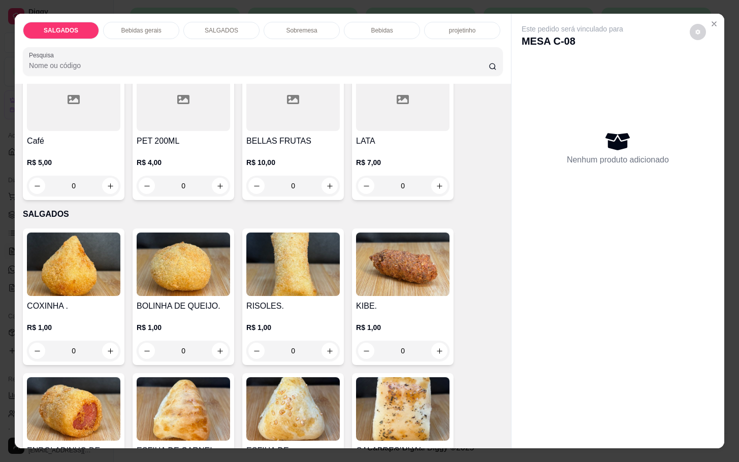
scroll to position [381, 0]
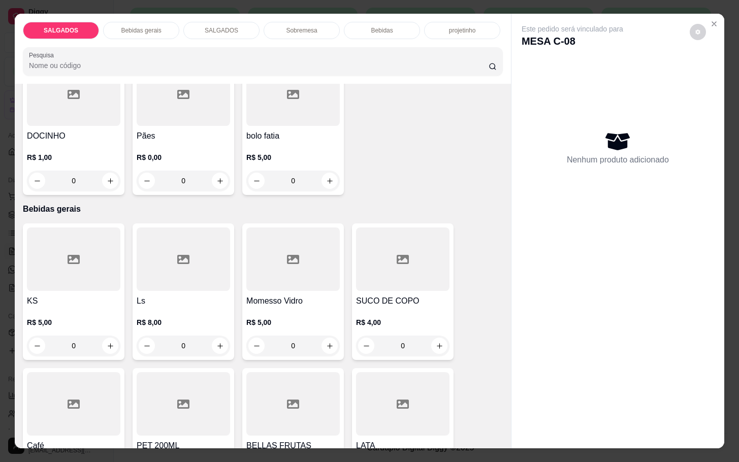
click at [145, 26] on p "Bebidas gerais" at bounding box center [141, 30] width 40 height 8
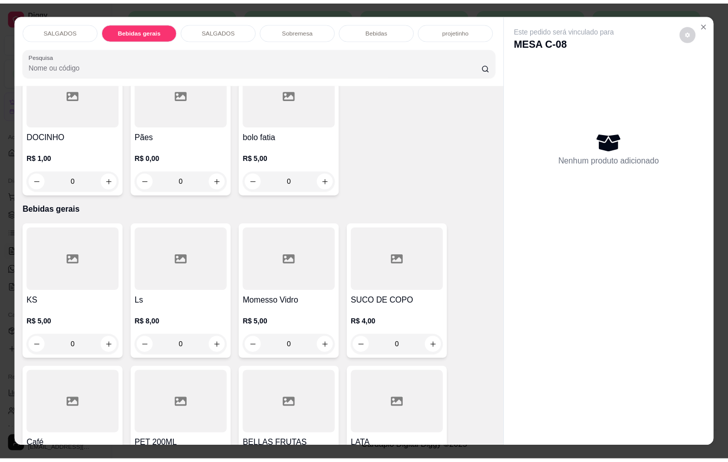
scroll to position [24, 0]
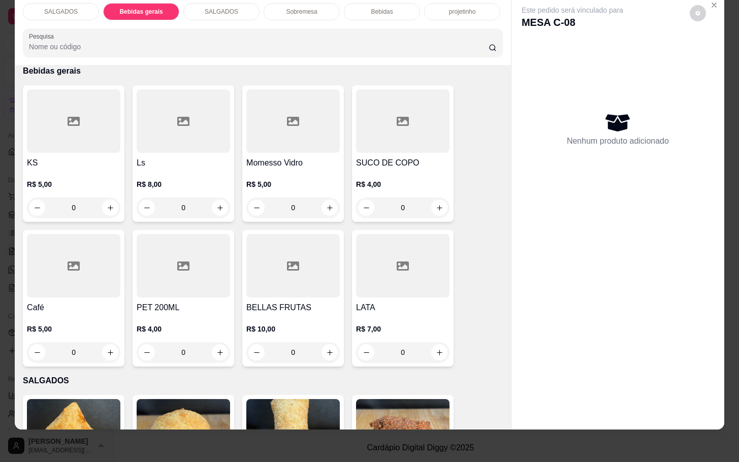
click at [288, 124] on div at bounding box center [292, 121] width 93 height 64
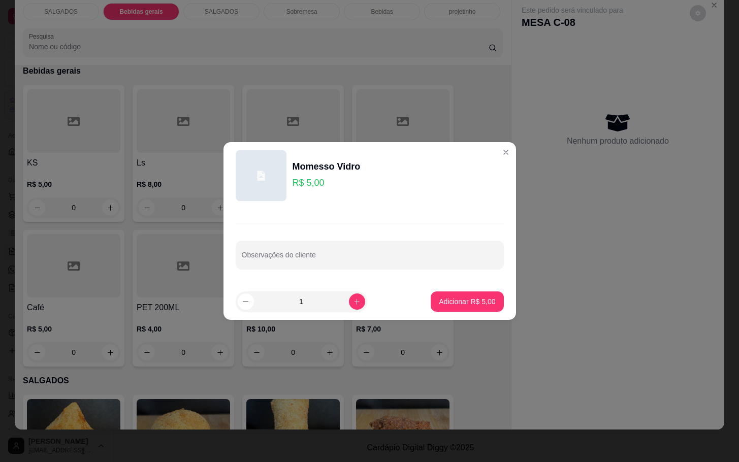
click at [468, 300] on p "Adicionar R$ 5,00" at bounding box center [467, 302] width 56 height 10
type input "1"
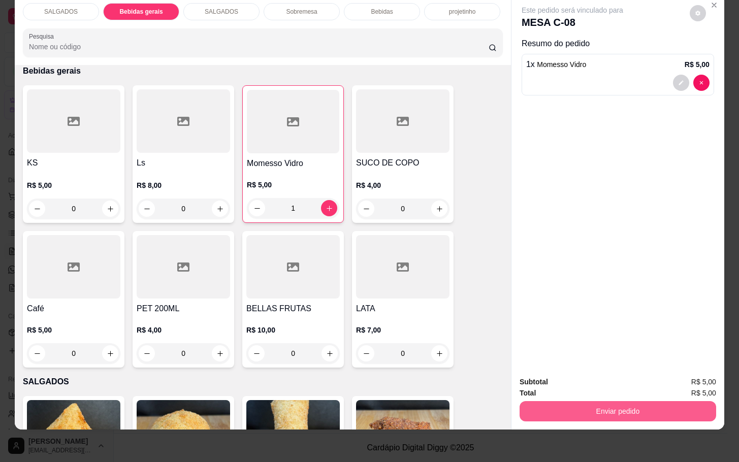
click at [633, 406] on button "Enviar pedido" at bounding box center [618, 411] width 197 height 20
click at [606, 382] on button "Não registrar e enviar pedido" at bounding box center [581, 375] width 110 height 20
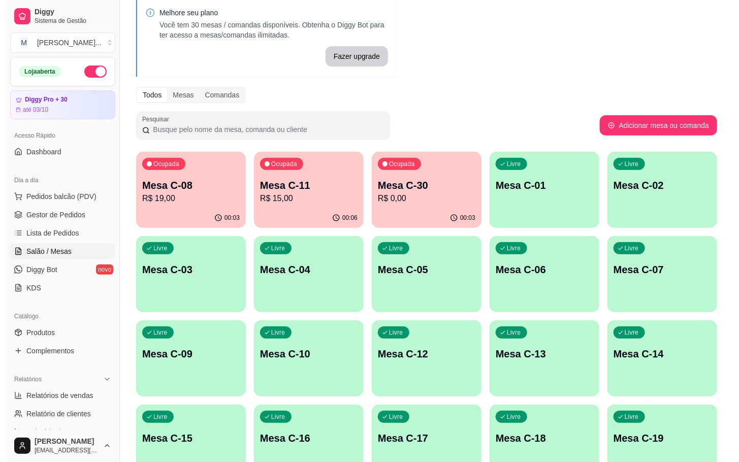
scroll to position [0, 0]
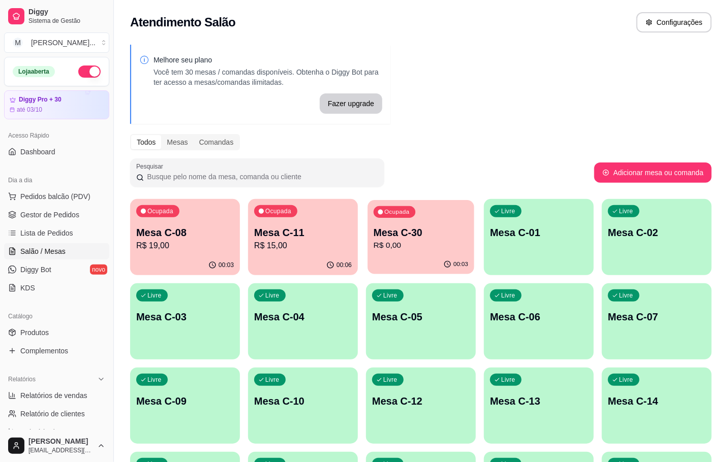
click at [408, 230] on p "Mesa C-30" at bounding box center [420, 233] width 95 height 14
click at [298, 261] on div "00:07" at bounding box center [303, 266] width 110 height 20
click at [307, 230] on p "Mesa C-11" at bounding box center [303, 233] width 98 height 14
click at [384, 258] on div "00:04" at bounding box center [421, 266] width 110 height 20
click at [299, 238] on p "Mesa C-11" at bounding box center [303, 233] width 95 height 14
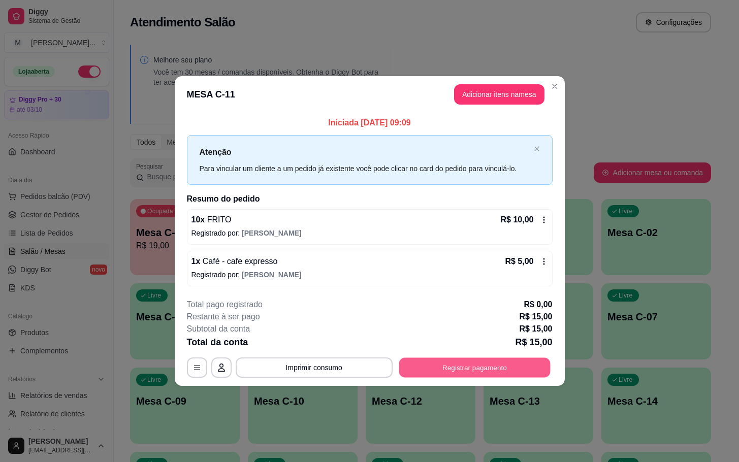
click at [472, 369] on button "Registrar pagamento" at bounding box center [474, 368] width 151 height 20
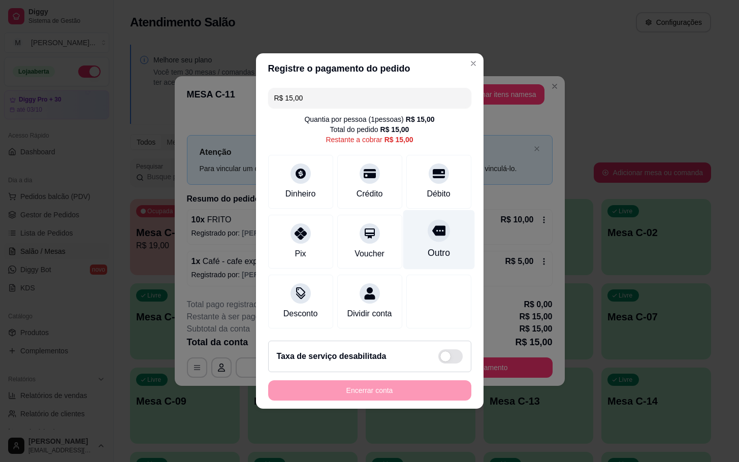
click at [427, 249] on div "Outro" at bounding box center [438, 252] width 22 height 13
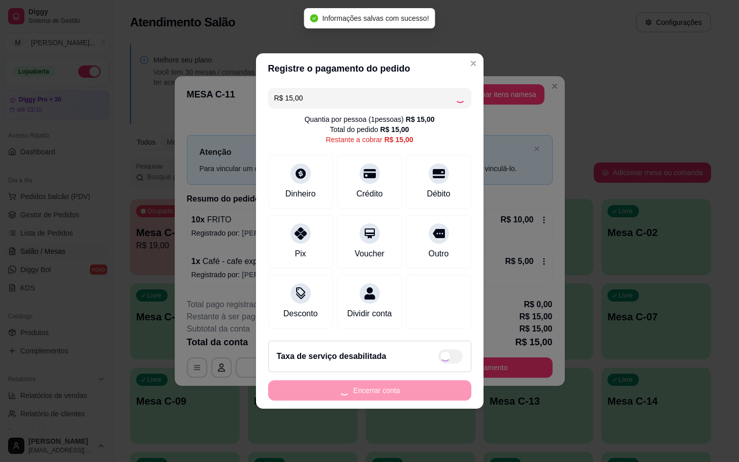
type input "R$ 0,00"
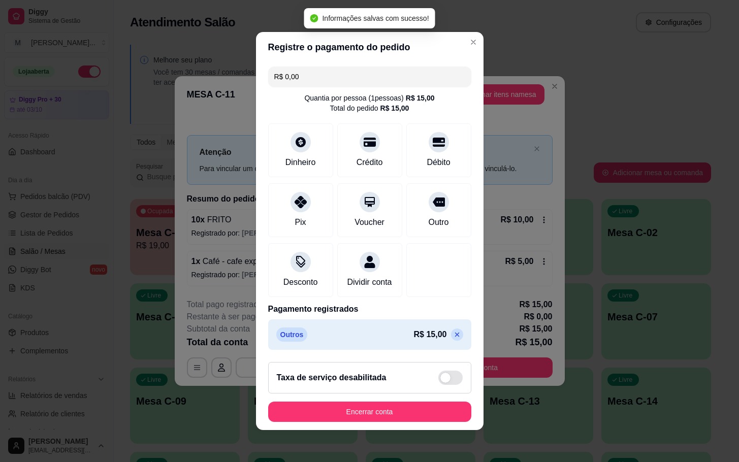
click at [385, 394] on div "Taxa de serviço desabilitada" at bounding box center [369, 378] width 203 height 32
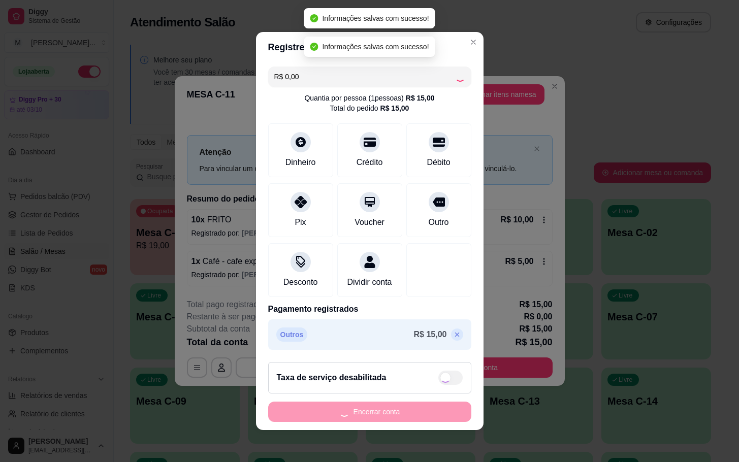
checkbox input "true"
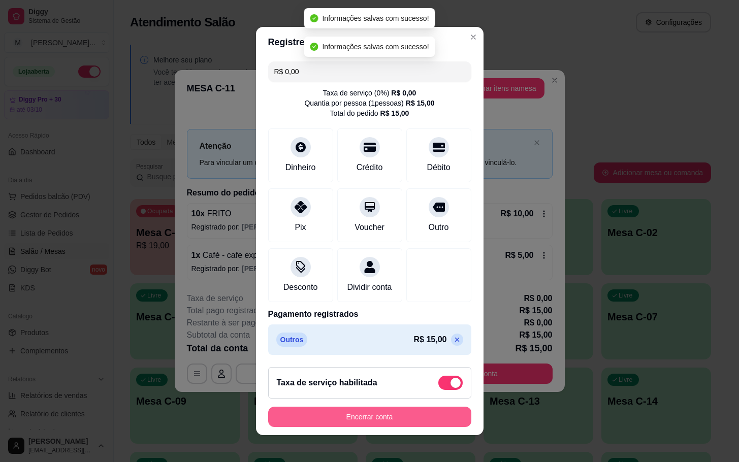
click at [364, 419] on button "Encerrar conta" at bounding box center [369, 417] width 203 height 20
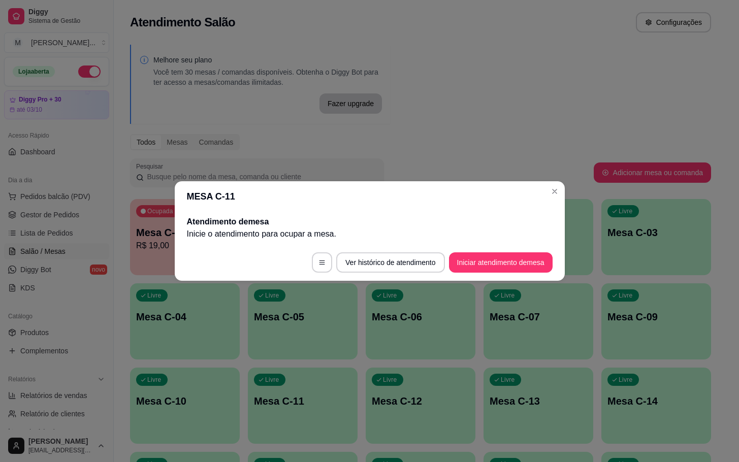
click at [237, 261] on footer "Ver histórico de atendimento Iniciar atendimento de mesa" at bounding box center [370, 262] width 390 height 37
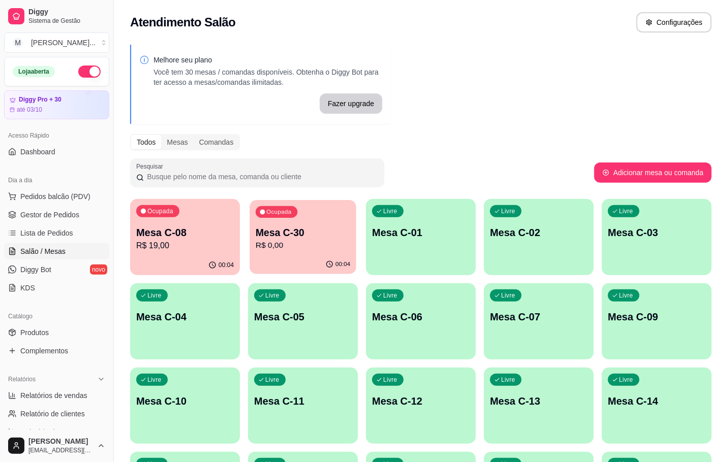
click at [308, 246] on p "R$ 0,00" at bounding box center [303, 246] width 95 height 12
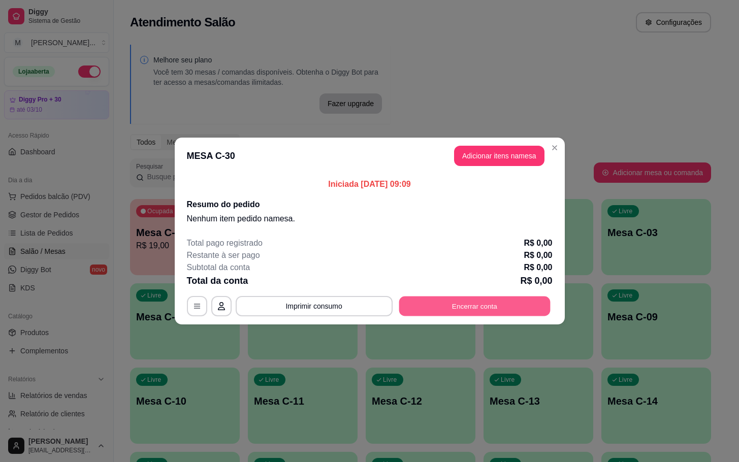
click at [477, 305] on button "Encerrar conta" at bounding box center [474, 307] width 151 height 20
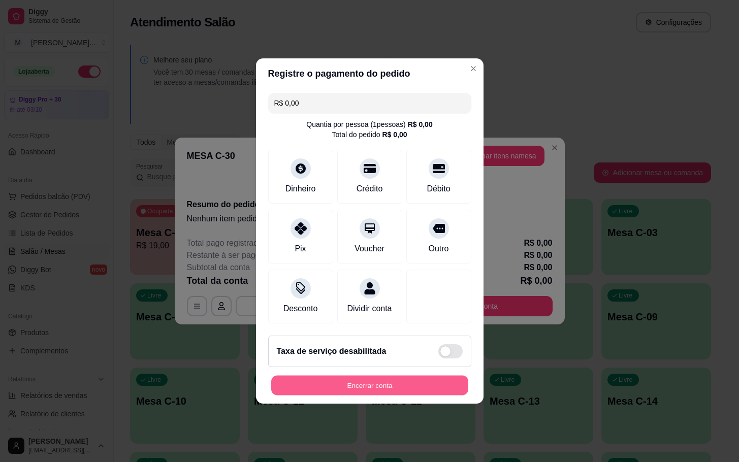
click at [319, 389] on button "Encerrar conta" at bounding box center [369, 386] width 197 height 20
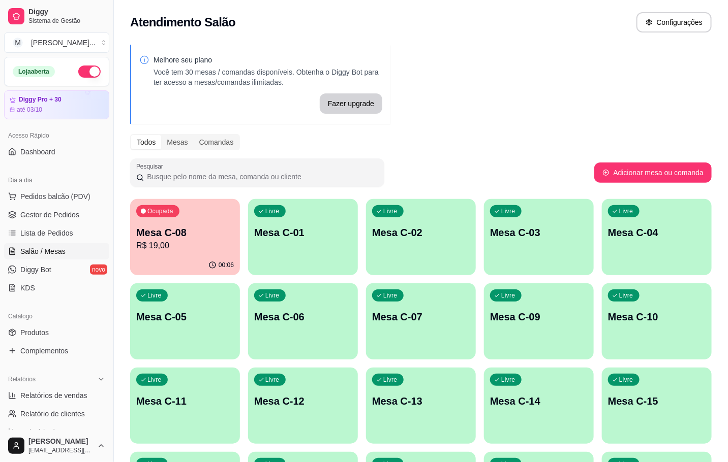
click at [194, 232] on p "Mesa C-08" at bounding box center [185, 233] width 98 height 14
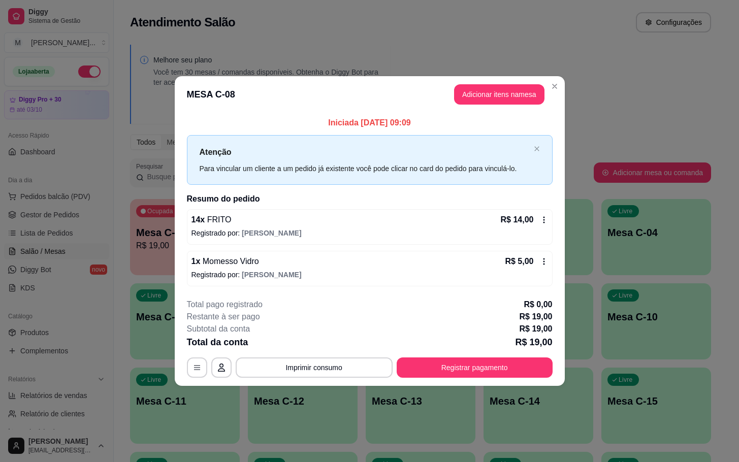
click at [470, 107] on header "MESA C-08 Adicionar itens na mesa" at bounding box center [370, 94] width 390 height 37
click at [471, 99] on button "Adicionar itens na mesa" at bounding box center [499, 95] width 87 height 20
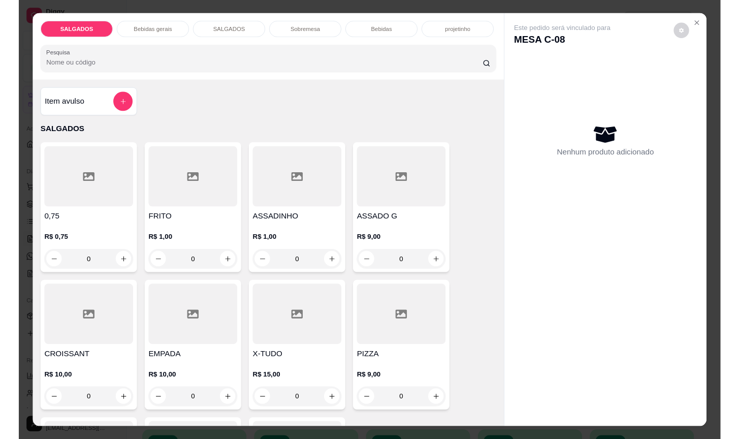
scroll to position [152, 0]
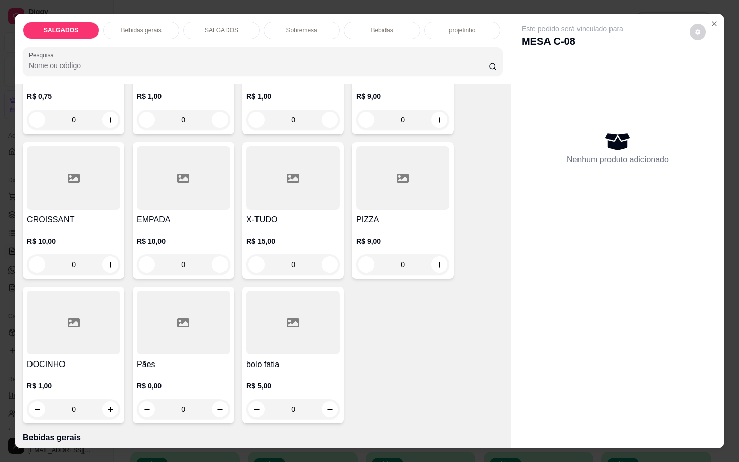
click at [108, 351] on div "DOCINHO R$ 1,00 0" at bounding box center [74, 355] width 102 height 137
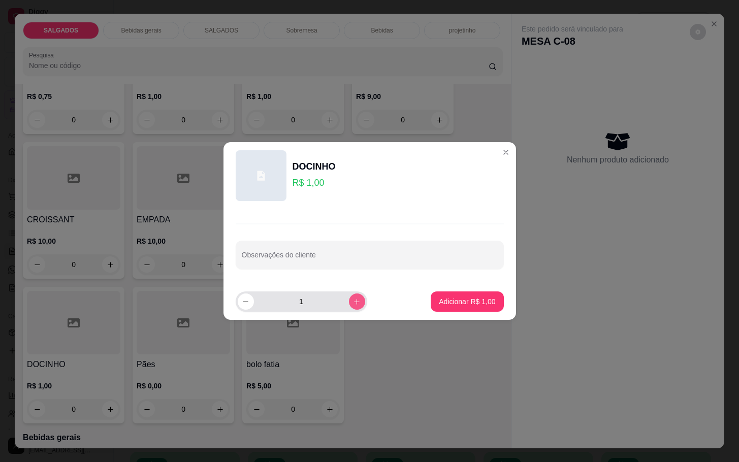
click at [356, 302] on button "increase-product-quantity" at bounding box center [357, 302] width 16 height 16
click at [351, 302] on button "increase-product-quantity" at bounding box center [357, 302] width 16 height 16
type input "3"
click at [449, 308] on button "Adicionar R$ 3,00" at bounding box center [467, 302] width 73 height 20
type input "3"
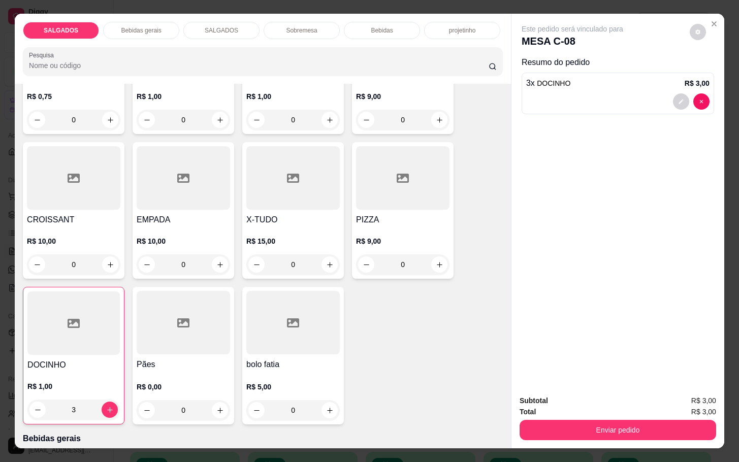
click at [590, 418] on div "Enviar pedido" at bounding box center [618, 429] width 197 height 23
click at [580, 424] on button "Enviar pedido" at bounding box center [618, 430] width 197 height 20
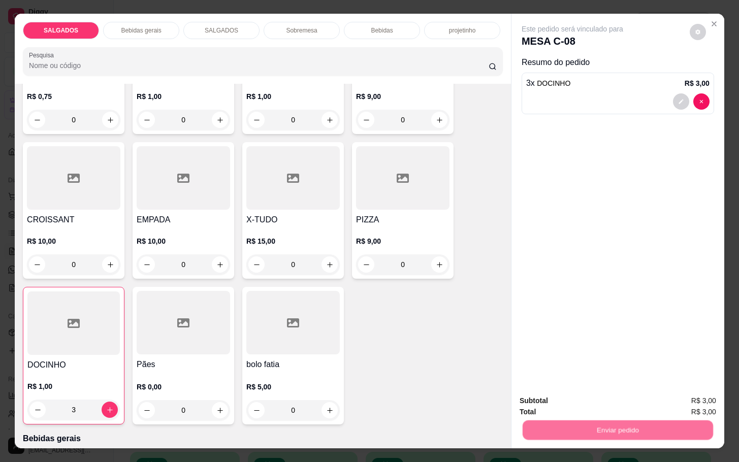
click at [572, 405] on button "Não registrar e enviar pedido" at bounding box center [583, 399] width 106 height 19
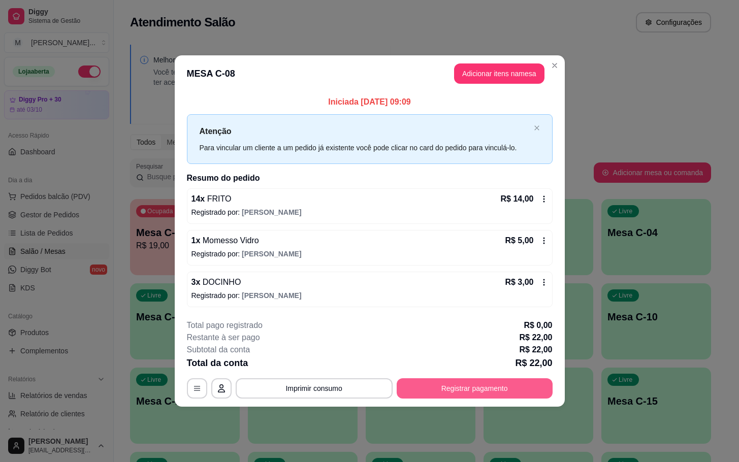
click at [415, 395] on button "Registrar pagamento" at bounding box center [475, 389] width 156 height 20
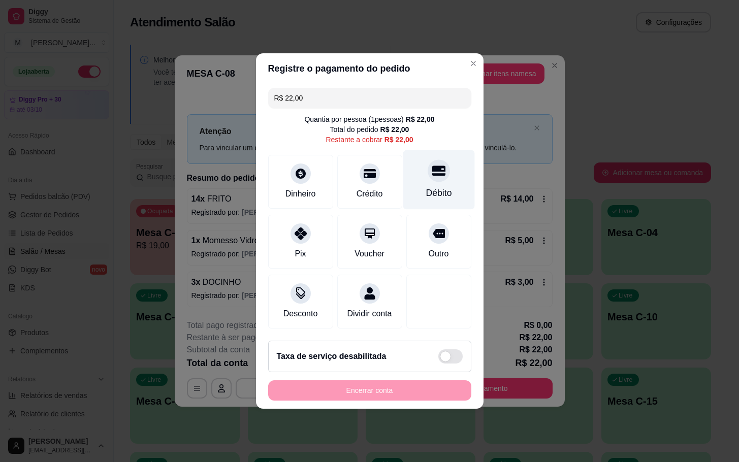
click at [426, 187] on div "Débito" at bounding box center [439, 192] width 26 height 13
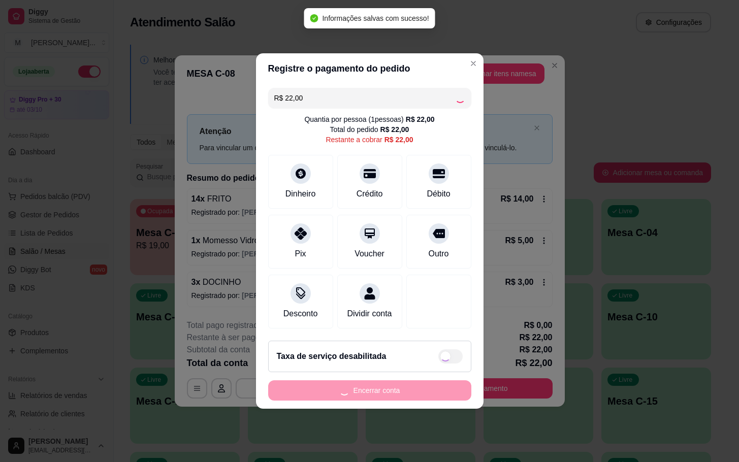
type input "R$ 0,00"
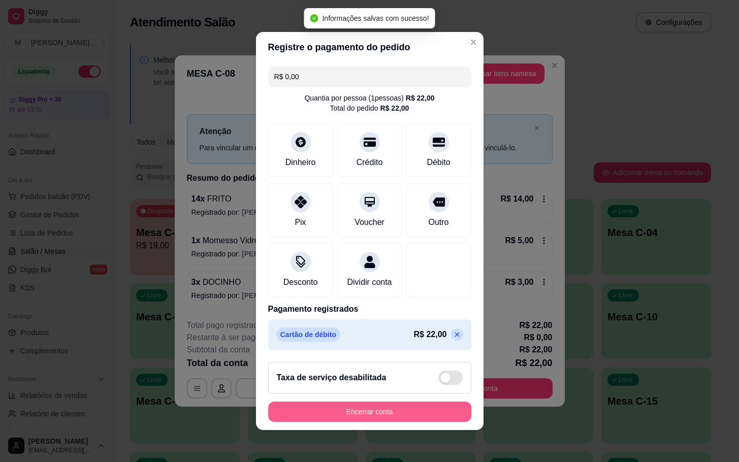
click at [410, 415] on button "Encerrar conta" at bounding box center [369, 412] width 203 height 20
